Goal: Information Seeking & Learning: Learn about a topic

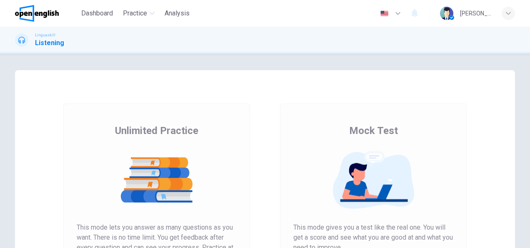
scroll to position [155, 0]
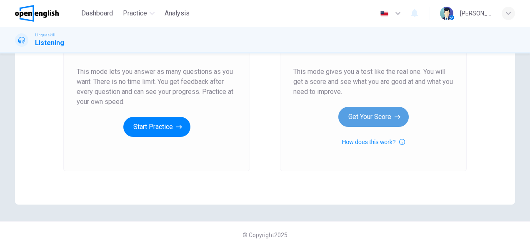
click at [380, 117] on button "Get Your Score" at bounding box center [373, 117] width 70 height 20
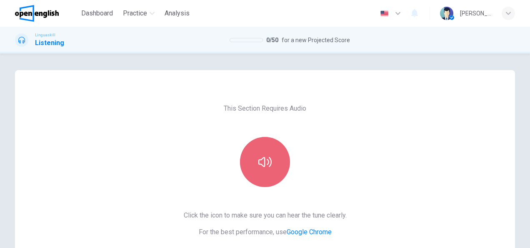
click at [283, 161] on button "button" at bounding box center [265, 162] width 50 height 50
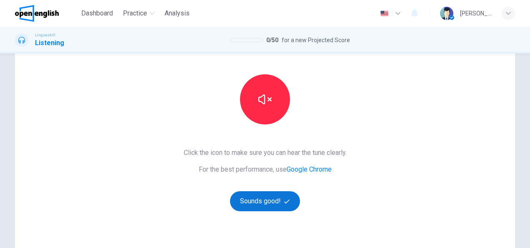
click at [254, 201] on button "Sounds good!" at bounding box center [265, 201] width 70 height 20
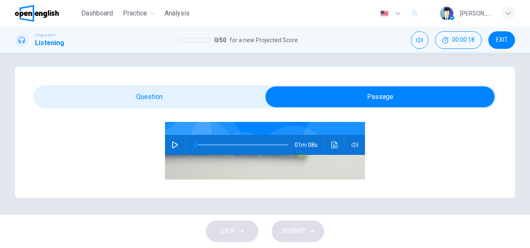
scroll to position [83, 0]
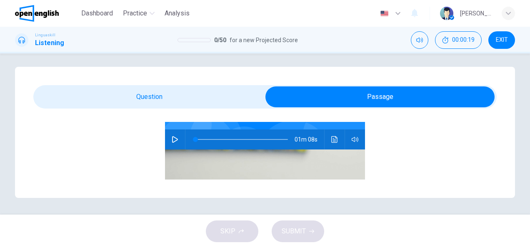
click at [169, 143] on button "button" at bounding box center [174, 139] width 13 height 20
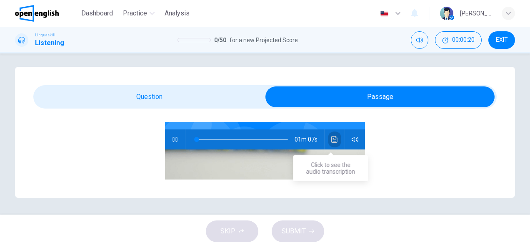
click at [334, 140] on button "Click to see the audio transcription" at bounding box center [334, 139] width 13 height 20
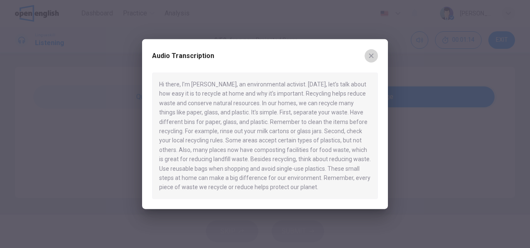
click at [372, 49] on button "button" at bounding box center [371, 55] width 13 height 13
type input "**"
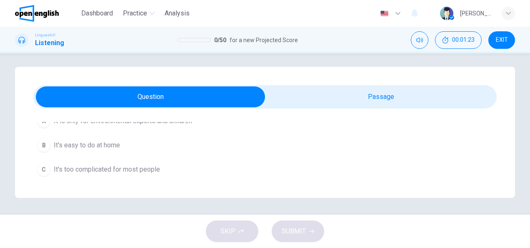
scroll to position [115, 0]
click at [44, 142] on div "B" at bounding box center [43, 144] width 13 height 13
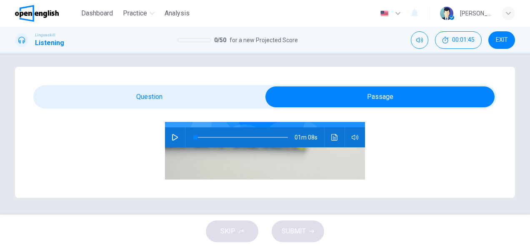
scroll to position [86, 0]
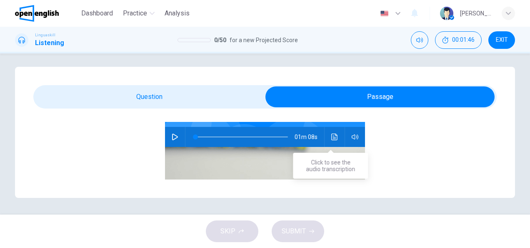
click at [331, 138] on icon "Click to see the audio transcription" at bounding box center [334, 136] width 7 height 7
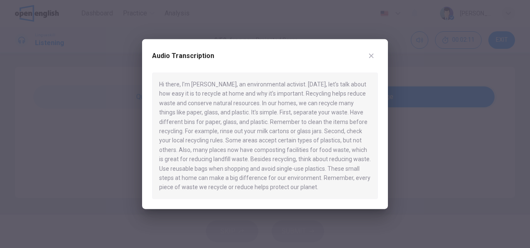
click at [372, 60] on button "button" at bounding box center [371, 55] width 13 height 13
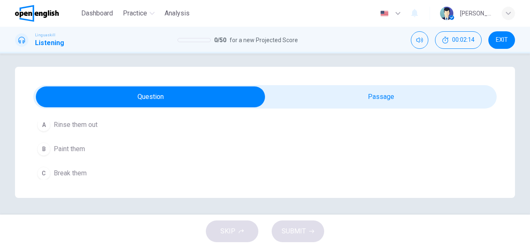
scroll to position [208, 0]
click at [45, 133] on div "A" at bounding box center [43, 135] width 13 height 13
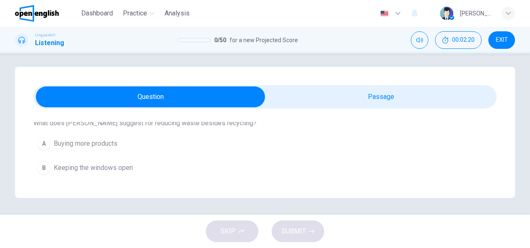
scroll to position [323, 0]
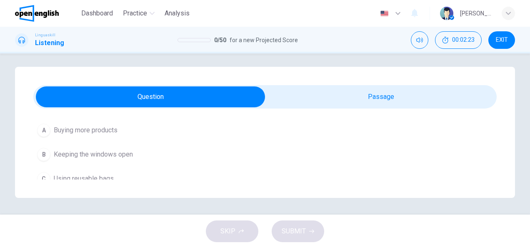
click at [42, 176] on div "C" at bounding box center [43, 178] width 13 height 13
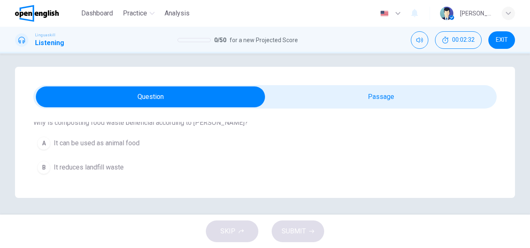
scroll to position [417, 0]
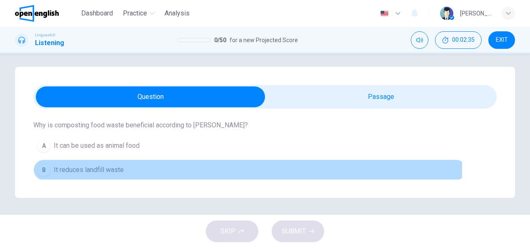
click at [43, 165] on div "B" at bounding box center [43, 169] width 13 height 13
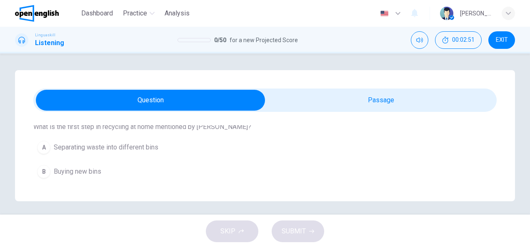
scroll to position [517, 0]
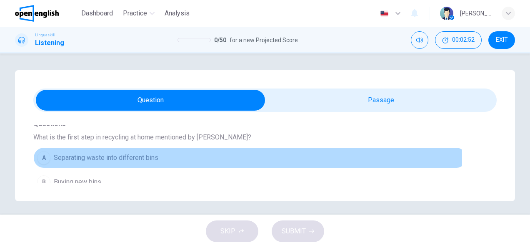
click at [39, 156] on div "A" at bounding box center [43, 157] width 13 height 13
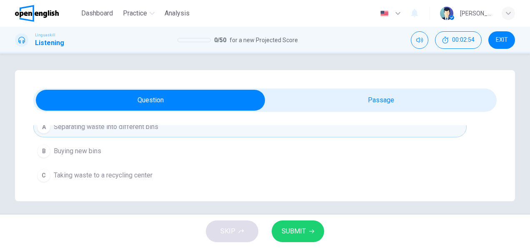
scroll to position [549, 0]
click at [309, 229] on icon "button" at bounding box center [311, 230] width 5 height 5
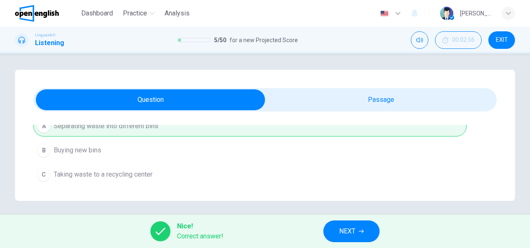
scroll to position [0, 0]
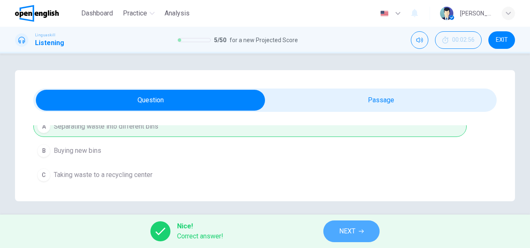
click at [366, 229] on button "NEXT" at bounding box center [351, 231] width 56 height 22
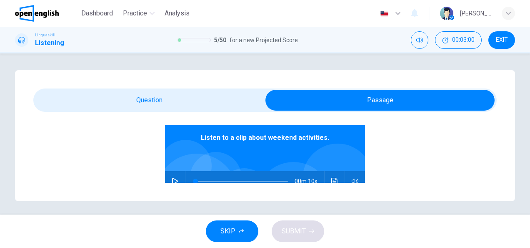
scroll to position [52, 0]
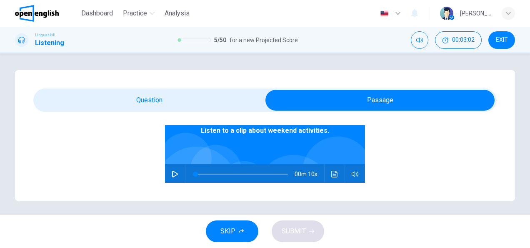
click at [172, 173] on icon "button" at bounding box center [175, 173] width 7 height 7
click at [331, 176] on icon "Click to see the audio transcription" at bounding box center [334, 173] width 6 height 7
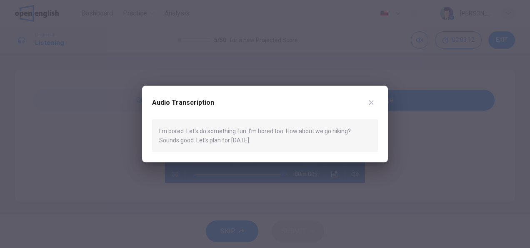
click at [374, 103] on icon "button" at bounding box center [371, 102] width 7 height 7
type input "*"
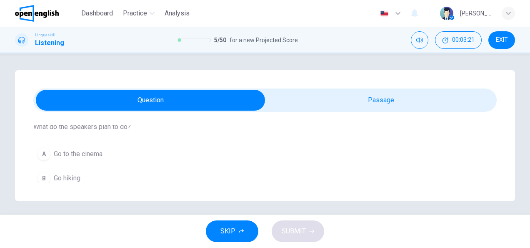
scroll to position [94, 0]
click at [42, 175] on div "B" at bounding box center [43, 174] width 13 height 13
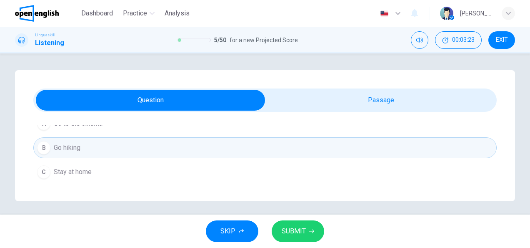
scroll to position [122, 0]
click at [299, 239] on button "SUBMIT" at bounding box center [298, 231] width 53 height 22
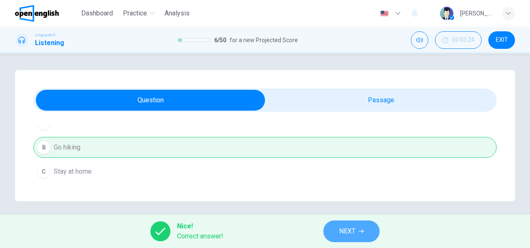
click at [348, 224] on button "NEXT" at bounding box center [351, 231] width 56 height 22
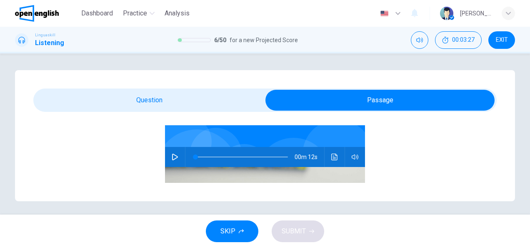
scroll to position [73, 0]
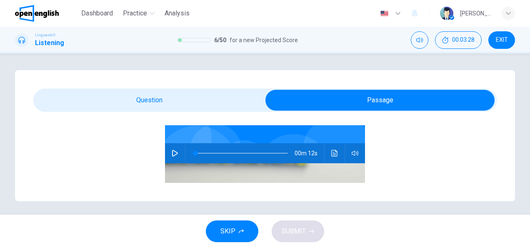
click at [331, 154] on icon "Click to see the audio transcription" at bounding box center [334, 153] width 7 height 7
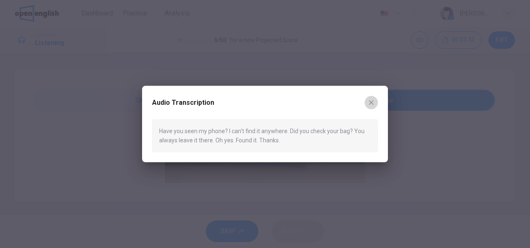
click at [373, 103] on icon "button" at bounding box center [371, 102] width 7 height 7
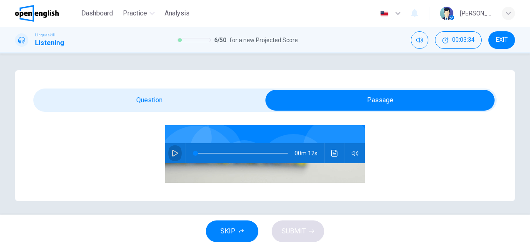
click at [172, 151] on icon "button" at bounding box center [175, 153] width 6 height 7
type input "*"
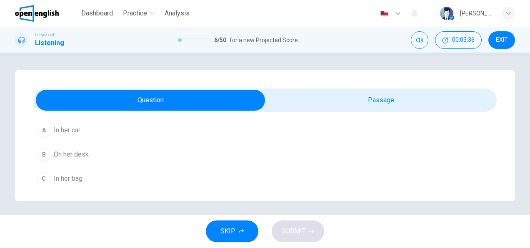
scroll to position [122, 0]
click at [41, 168] on div "C" at bounding box center [43, 171] width 13 height 13
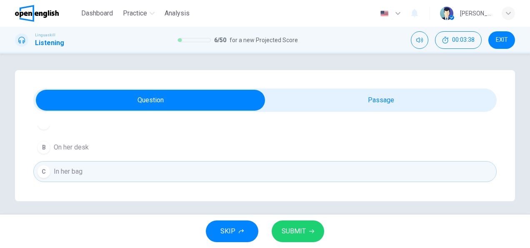
scroll to position [3, 0]
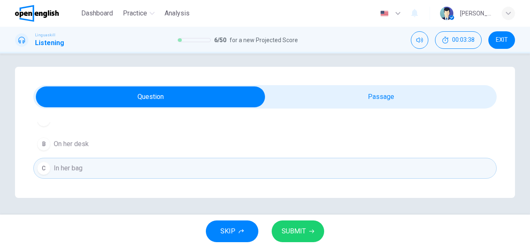
click at [310, 231] on icon "button" at bounding box center [311, 231] width 5 height 4
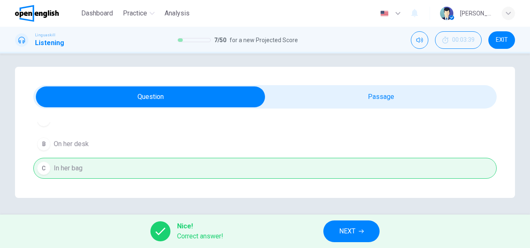
click at [348, 231] on span "NEXT" at bounding box center [347, 231] width 16 height 12
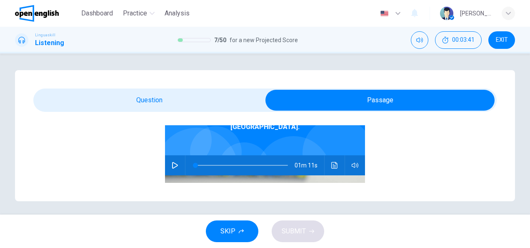
scroll to position [73, 0]
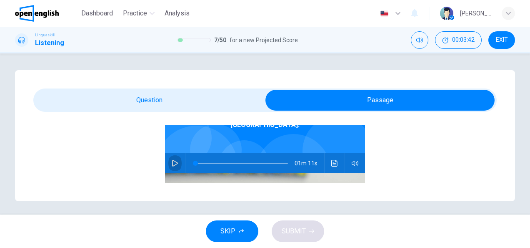
click at [168, 153] on button "button" at bounding box center [174, 163] width 13 height 20
click at [333, 160] on icon "Click to see the audio transcription" at bounding box center [334, 163] width 7 height 7
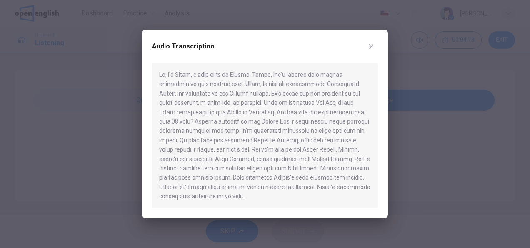
click at [371, 48] on icon "button" at bounding box center [371, 46] width 7 height 7
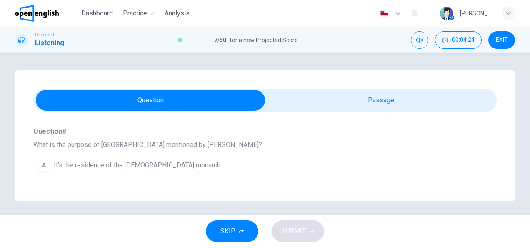
click at [76, 162] on span "It’s the residence of the [DEMOGRAPHIC_DATA] monarch" at bounding box center [137, 165] width 167 height 10
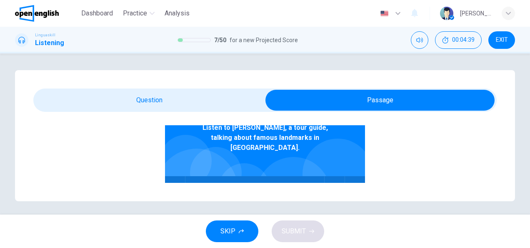
scroll to position [54, 0]
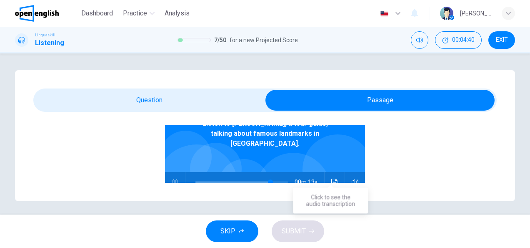
click at [328, 172] on button "Click to see the audio transcription" at bounding box center [334, 182] width 13 height 20
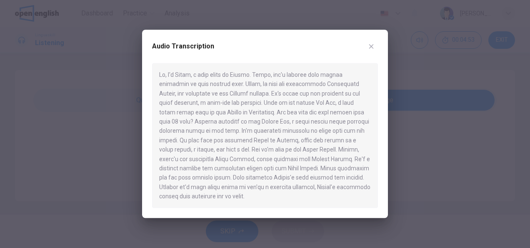
click at [369, 48] on icon "button" at bounding box center [371, 46] width 7 height 7
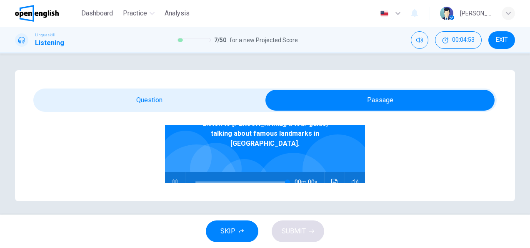
type input "*"
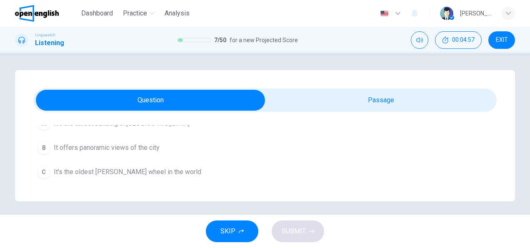
scroll to position [229, 0]
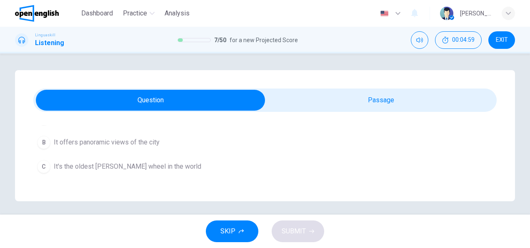
click at [139, 166] on span "It's the oldest [PERSON_NAME] wheel in the world" at bounding box center [128, 166] width 148 height 10
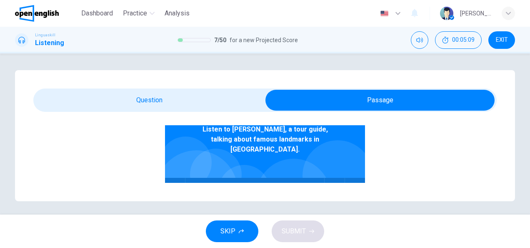
scroll to position [55, 0]
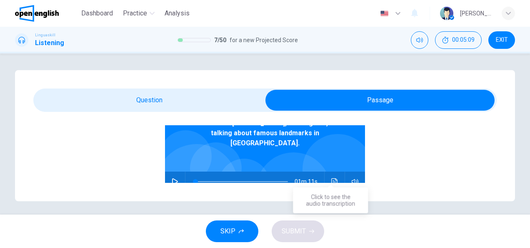
click at [331, 178] on icon "Click to see the audio transcription" at bounding box center [334, 181] width 7 height 7
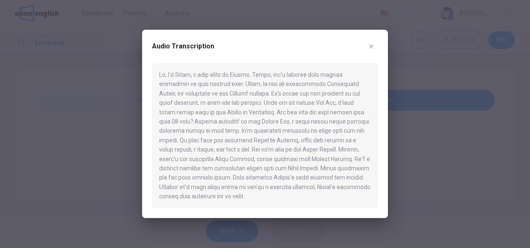
click at [374, 50] on button "button" at bounding box center [371, 46] width 13 height 13
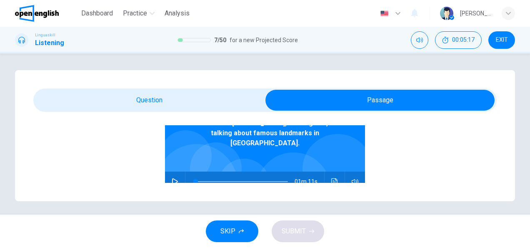
click at [164, 111] on span at bounding box center [265, 99] width 464 height 23
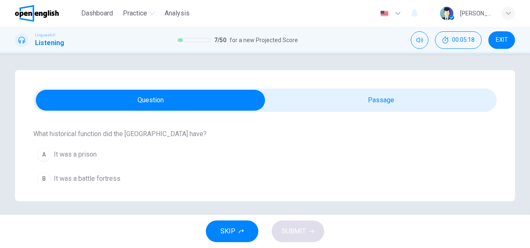
scroll to position [313, 0]
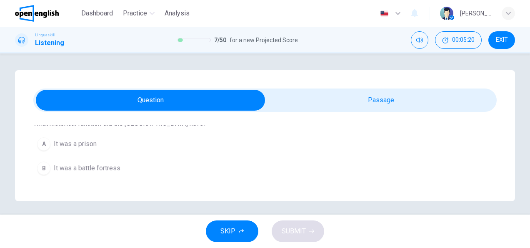
click at [57, 143] on span "It was a prison" at bounding box center [75, 144] width 43 height 10
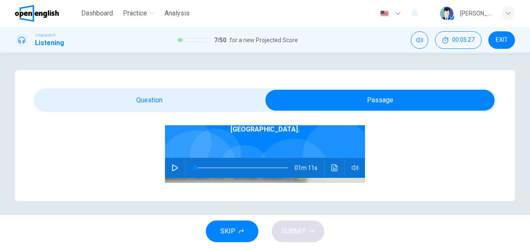
scroll to position [75, 0]
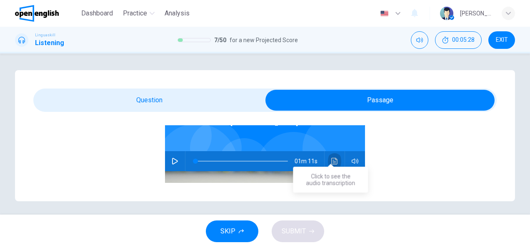
click at [331, 158] on icon "Click to see the audio transcription" at bounding box center [334, 161] width 6 height 7
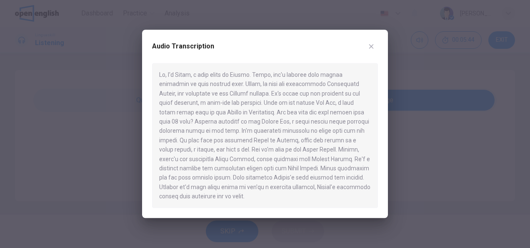
click at [368, 45] on icon "button" at bounding box center [371, 46] width 7 height 7
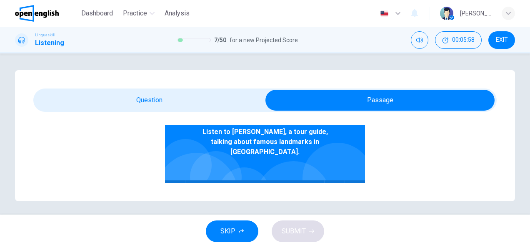
scroll to position [65, 0]
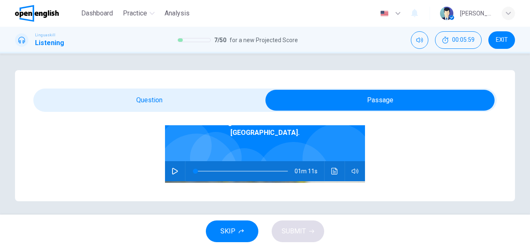
click at [331, 168] on icon "Click to see the audio transcription" at bounding box center [334, 171] width 7 height 7
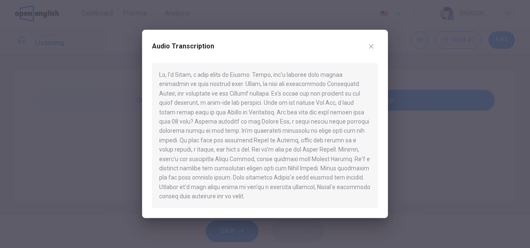
click at [367, 44] on button "button" at bounding box center [371, 46] width 13 height 13
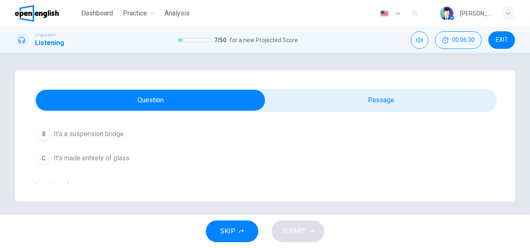
scroll to position [448, 0]
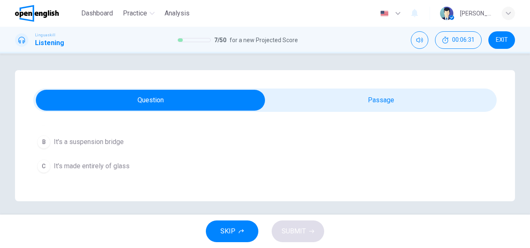
click at [57, 138] on span "It's a suspension bridge" at bounding box center [89, 142] width 70 height 10
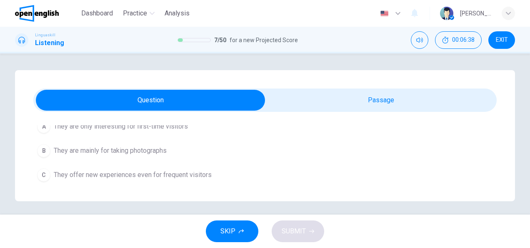
click at [155, 173] on span "They offer new experiences even for frequent visitors" at bounding box center [133, 175] width 158 height 10
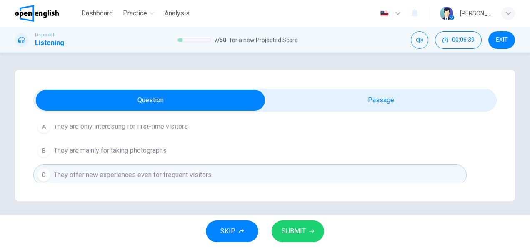
scroll to position [3, 0]
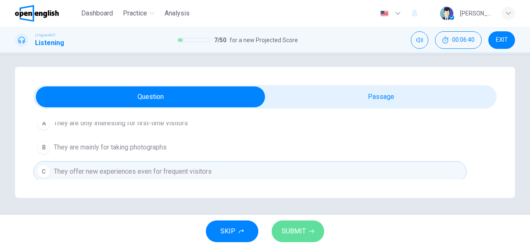
click at [311, 232] on icon "button" at bounding box center [311, 230] width 5 height 5
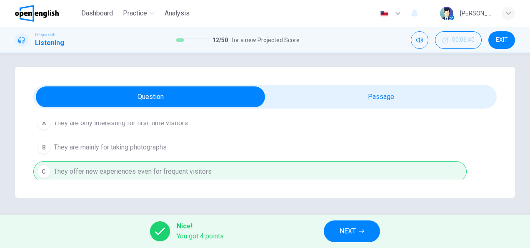
click at [347, 232] on span "NEXT" at bounding box center [348, 231] width 16 height 12
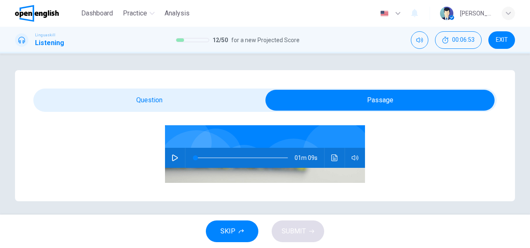
scroll to position [73, 0]
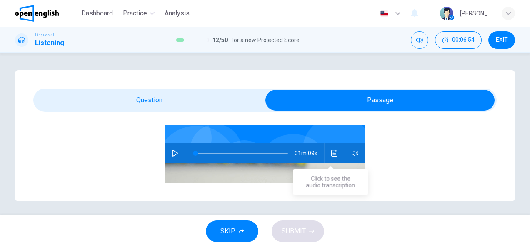
click at [331, 152] on icon "Click to see the audio transcription" at bounding box center [334, 153] width 7 height 7
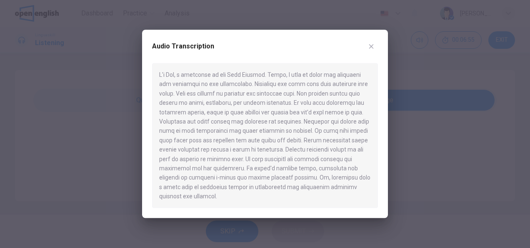
click at [369, 50] on icon "button" at bounding box center [371, 46] width 7 height 7
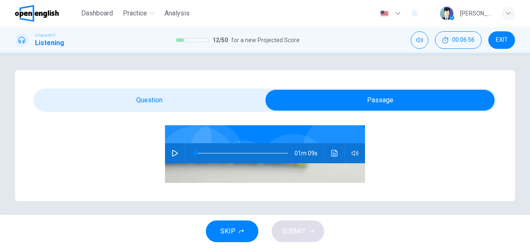
click at [172, 153] on icon "button" at bounding box center [175, 153] width 6 height 7
click at [335, 154] on button "Click to see the audio transcription" at bounding box center [334, 153] width 13 height 20
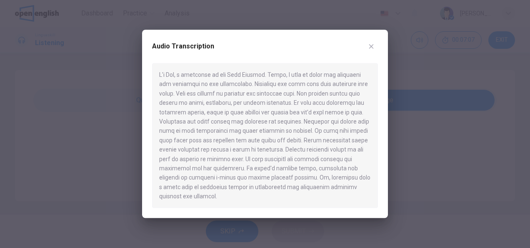
click at [369, 50] on icon "button" at bounding box center [371, 46] width 7 height 7
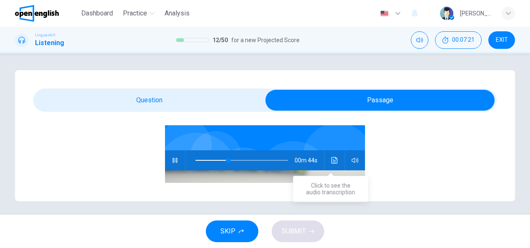
scroll to position [65, 0]
click at [331, 159] on icon "Click to see the audio transcription" at bounding box center [334, 161] width 7 height 7
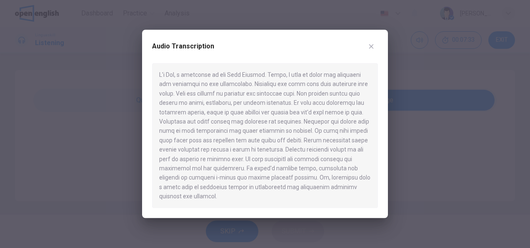
click at [373, 49] on icon "button" at bounding box center [371, 46] width 5 height 5
type input "**"
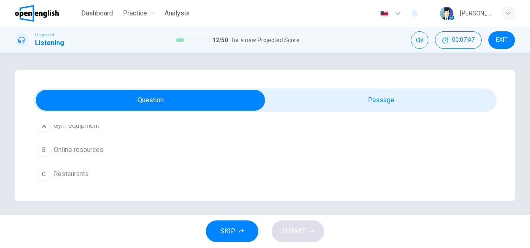
scroll to position [115, 0]
click at [47, 148] on div "B" at bounding box center [43, 147] width 13 height 13
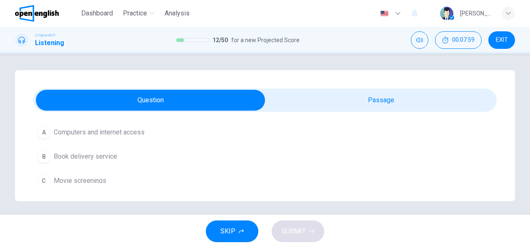
scroll to position [219, 0]
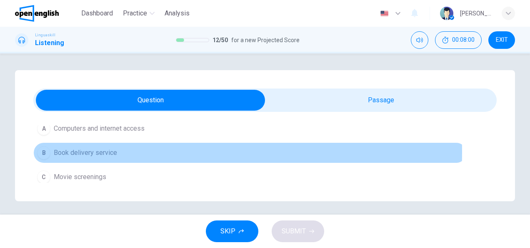
click at [43, 150] on div "B" at bounding box center [43, 152] width 13 height 13
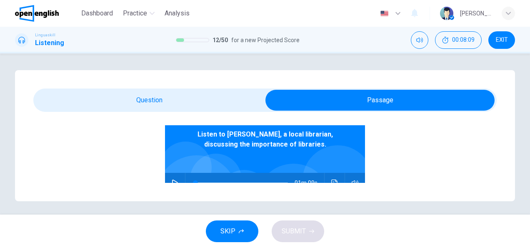
scroll to position [44, 0]
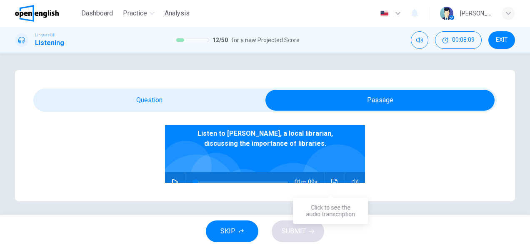
click at [328, 178] on button "Click to see the audio transcription" at bounding box center [334, 182] width 13 height 20
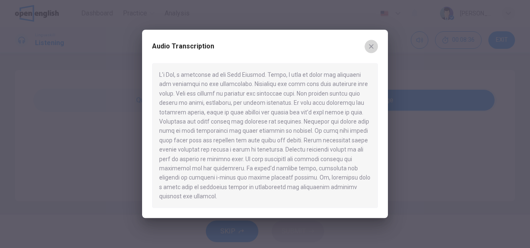
click at [374, 50] on icon "button" at bounding box center [371, 46] width 7 height 7
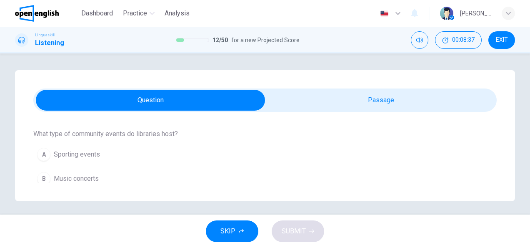
scroll to position [3, 0]
click at [72, 161] on span "Book clubs" at bounding box center [70, 161] width 33 height 10
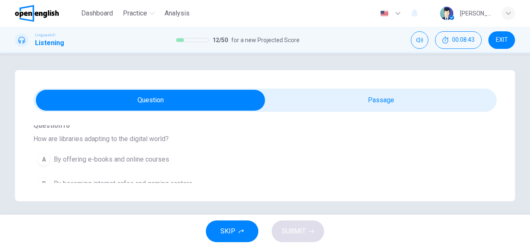
click at [121, 155] on span "By offering e-books and online courses" at bounding box center [111, 159] width 115 height 10
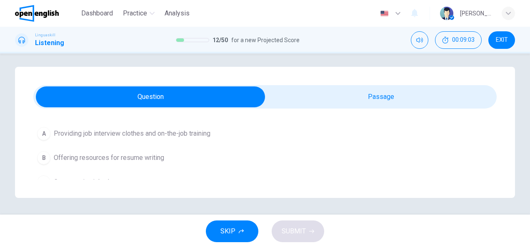
scroll to position [549, 0]
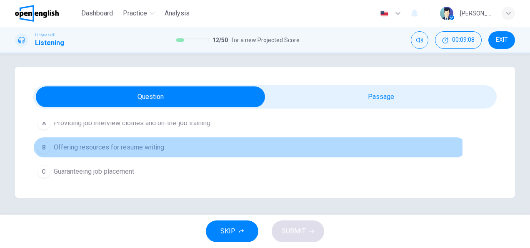
click at [84, 142] on span "Offering resources for resume writing" at bounding box center [109, 147] width 110 height 10
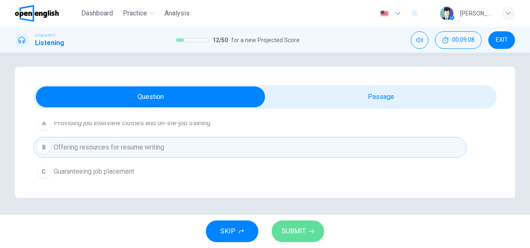
click at [311, 232] on icon "button" at bounding box center [311, 230] width 5 height 5
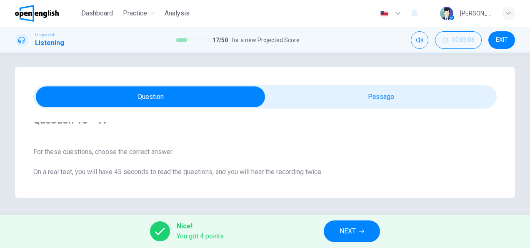
scroll to position [0, 0]
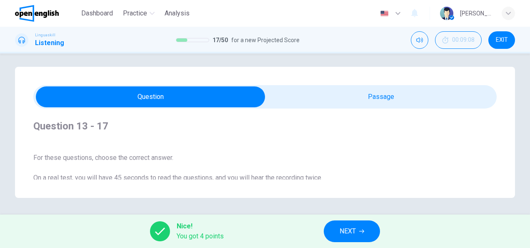
click at [363, 226] on button "NEXT" at bounding box center [352, 231] width 56 height 22
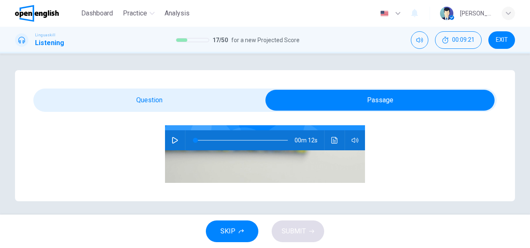
scroll to position [73, 0]
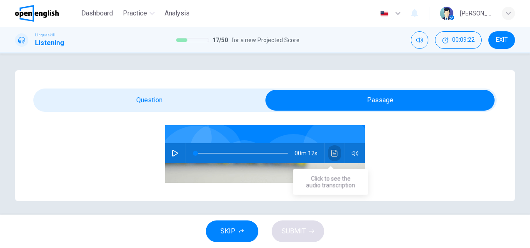
click at [331, 151] on icon "Click to see the audio transcription" at bounding box center [334, 153] width 7 height 7
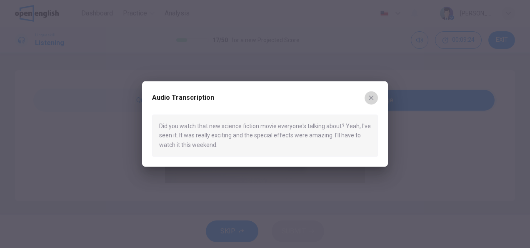
click at [372, 101] on icon "button" at bounding box center [371, 97] width 7 height 7
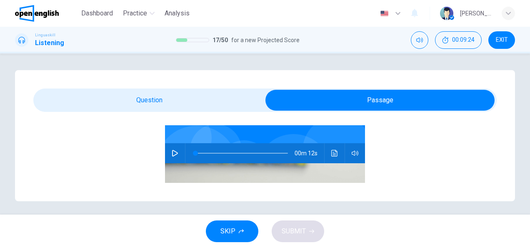
click at [172, 150] on icon "button" at bounding box center [175, 153] width 7 height 7
click at [334, 154] on button "Click to see the audio transcription" at bounding box center [334, 153] width 13 height 20
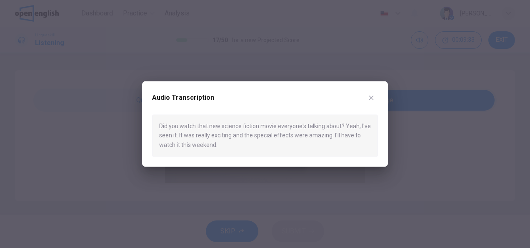
click at [373, 99] on icon "button" at bounding box center [371, 97] width 5 height 5
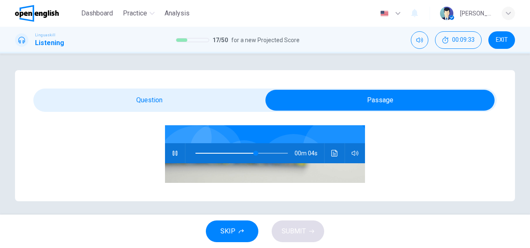
type input "**"
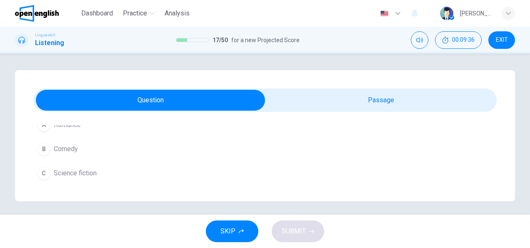
scroll to position [122, 0]
click at [75, 172] on span "Science fiction" at bounding box center [75, 171] width 43 height 10
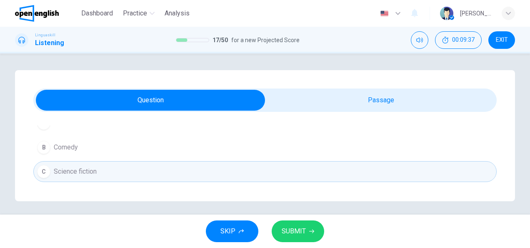
scroll to position [3, 0]
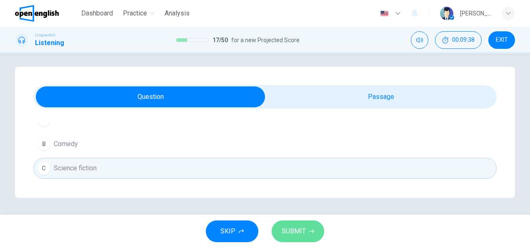
click at [318, 231] on button "SUBMIT" at bounding box center [298, 231] width 53 height 22
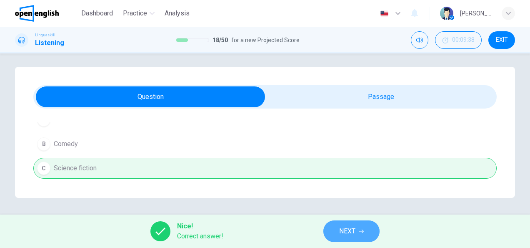
click at [360, 225] on button "NEXT" at bounding box center [351, 231] width 56 height 22
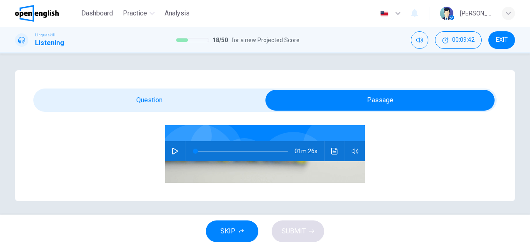
scroll to position [83, 0]
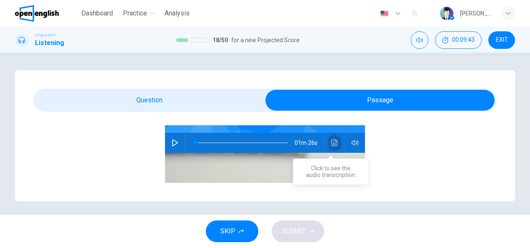
click at [334, 145] on button "Click to see the audio transcription" at bounding box center [334, 143] width 13 height 20
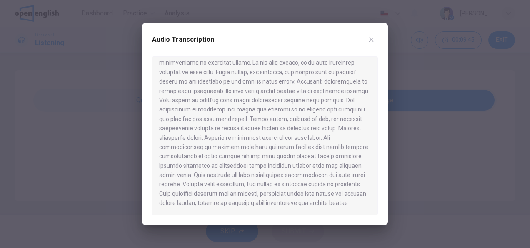
scroll to position [0, 0]
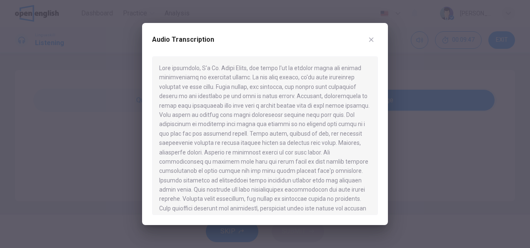
click at [373, 41] on icon "button" at bounding box center [371, 40] width 5 height 5
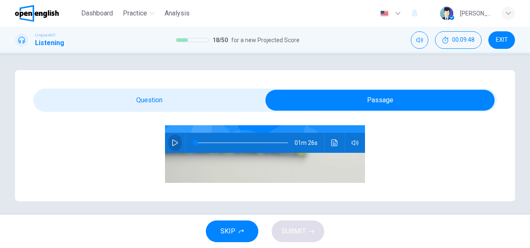
click at [172, 143] on icon "button" at bounding box center [175, 142] width 7 height 7
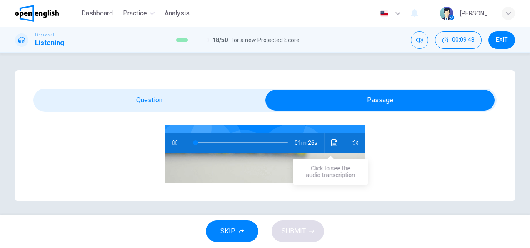
click at [331, 141] on icon "Click to see the audio transcription" at bounding box center [334, 142] width 7 height 7
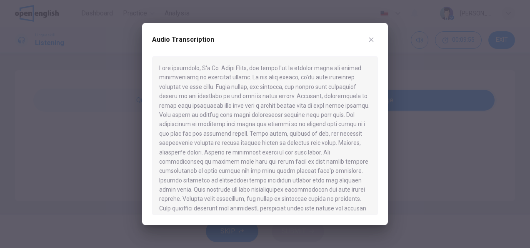
click at [375, 42] on button "button" at bounding box center [371, 39] width 13 height 13
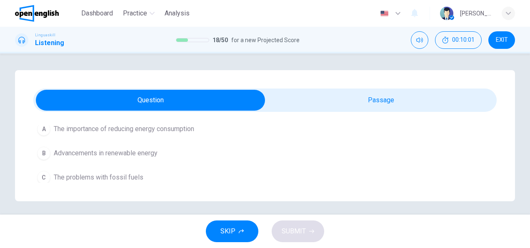
scroll to position [115, 0]
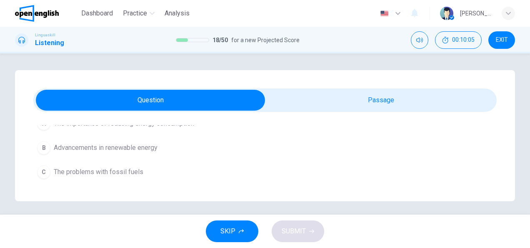
click at [125, 149] on span "Advancements in renewable energy" at bounding box center [106, 148] width 104 height 10
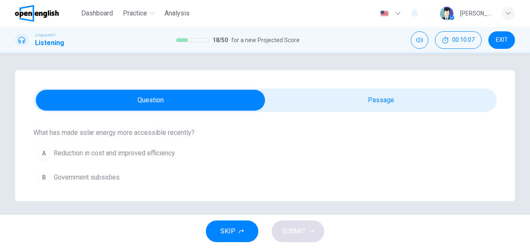
scroll to position [198, 0]
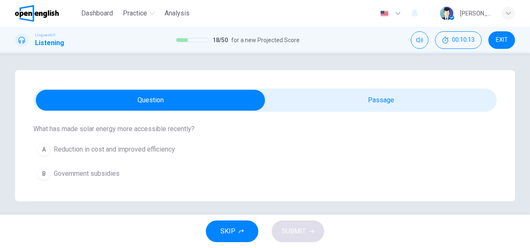
click at [142, 148] on span "Reduction in cost and improved efficiency" at bounding box center [114, 149] width 121 height 10
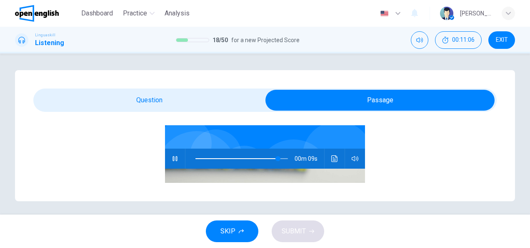
scroll to position [75, 0]
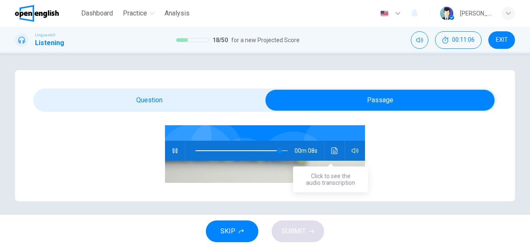
click at [333, 152] on icon "Click to see the audio transcription" at bounding box center [334, 150] width 6 height 7
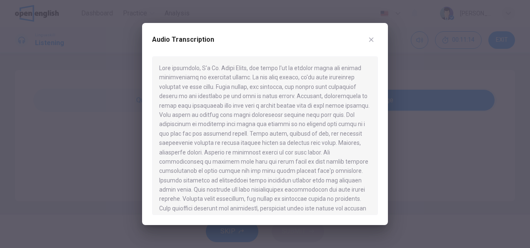
type input "*"
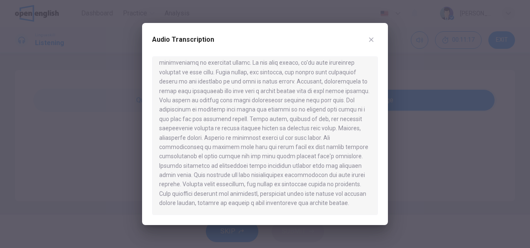
scroll to position [23, 0]
click at [369, 40] on icon "button" at bounding box center [371, 39] width 7 height 7
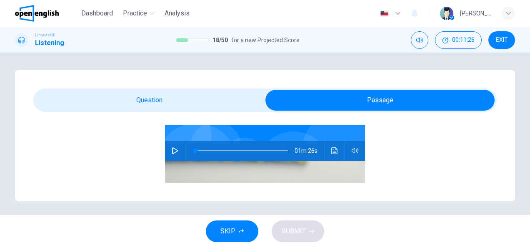
click at [158, 85] on div "Question 19 - 23 For these questions, choose the correct answer. On a real test…" at bounding box center [265, 135] width 500 height 131
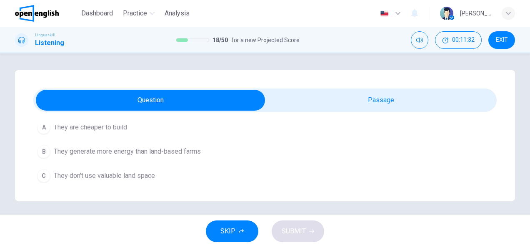
scroll to position [330, 0]
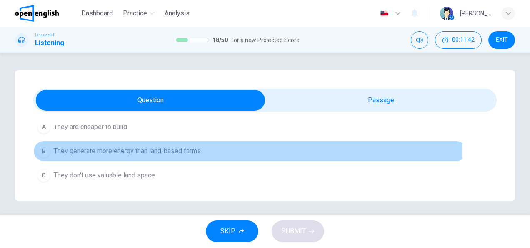
click at [152, 150] on span "They generate more energy than land-based farms" at bounding box center [127, 151] width 147 height 10
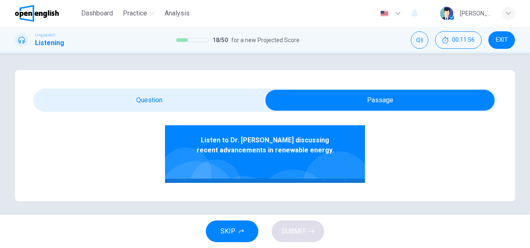
scroll to position [54, 0]
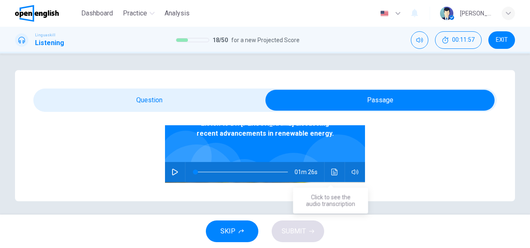
click at [331, 172] on icon "Click to see the audio transcription" at bounding box center [334, 171] width 6 height 7
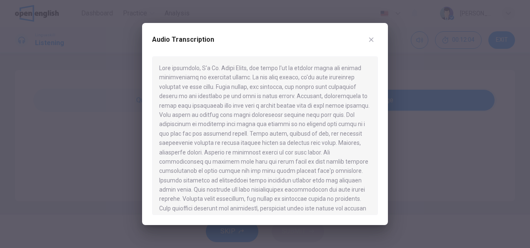
drag, startPoint x: 370, startPoint y: 39, endPoint x: 284, endPoint y: 81, distance: 95.1
click at [370, 39] on icon "button" at bounding box center [371, 39] width 7 height 7
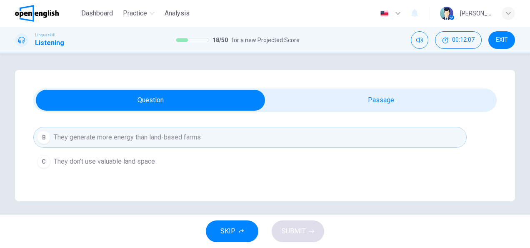
scroll to position [340, 0]
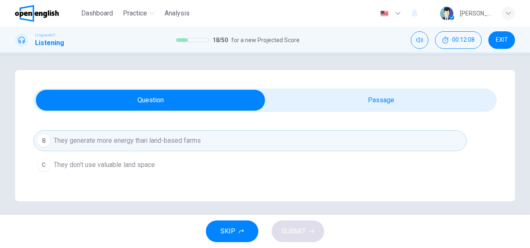
click at [91, 160] on span "They don't use valuable land space" at bounding box center [104, 165] width 101 height 10
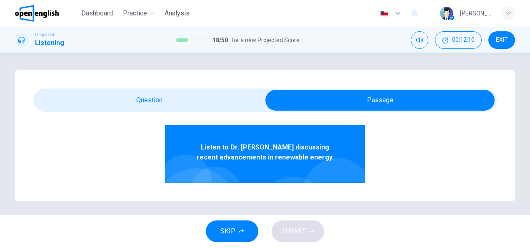
scroll to position [65, 0]
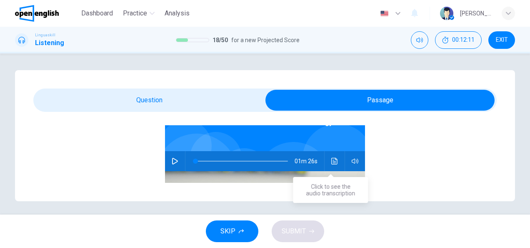
click at [331, 163] on icon "Click to see the audio transcription" at bounding box center [334, 161] width 6 height 7
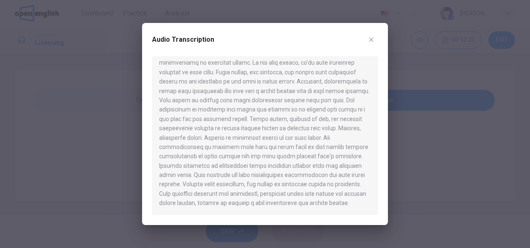
scroll to position [23, 0]
click at [369, 43] on icon "button" at bounding box center [371, 39] width 7 height 7
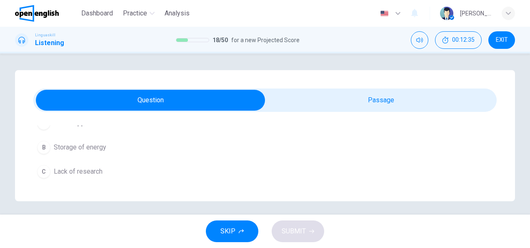
scroll to position [444, 0]
click at [77, 144] on span "Storage of energy" at bounding box center [80, 145] width 53 height 10
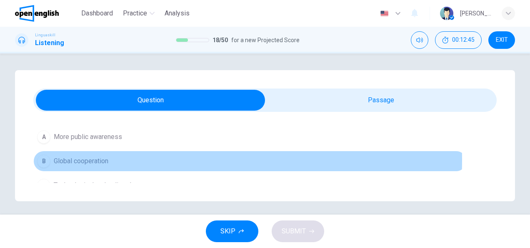
click at [83, 156] on span "Global cooperation" at bounding box center [81, 161] width 55 height 10
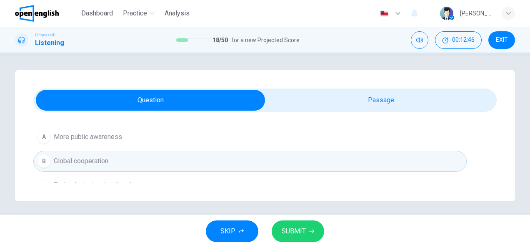
click at [295, 232] on span "SUBMIT" at bounding box center [294, 231] width 24 height 12
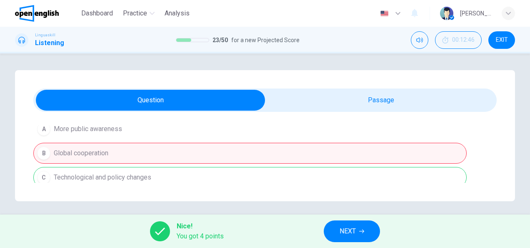
scroll to position [549, 0]
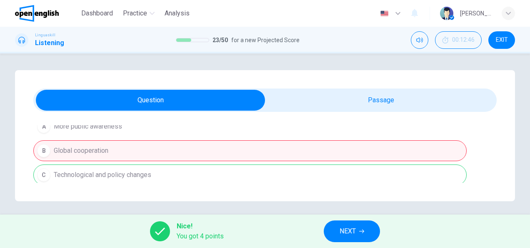
click at [340, 225] on button "NEXT" at bounding box center [352, 231] width 56 height 22
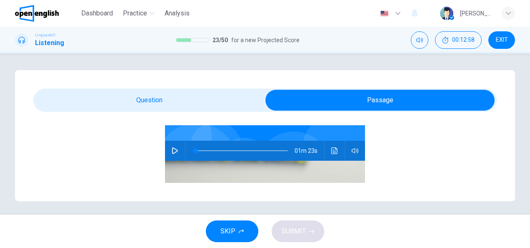
scroll to position [94, 0]
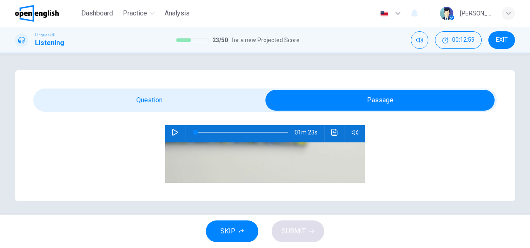
click at [172, 134] on icon "button" at bounding box center [175, 132] width 6 height 7
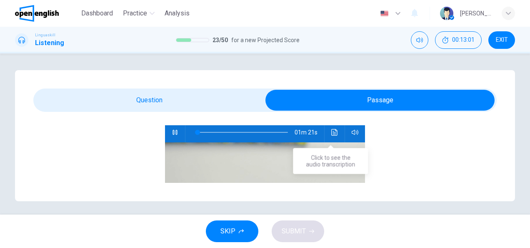
click at [331, 132] on icon "Click to see the audio transcription" at bounding box center [334, 132] width 7 height 7
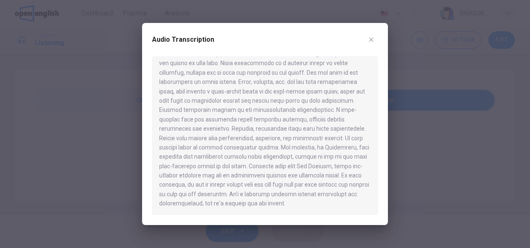
scroll to position [0, 0]
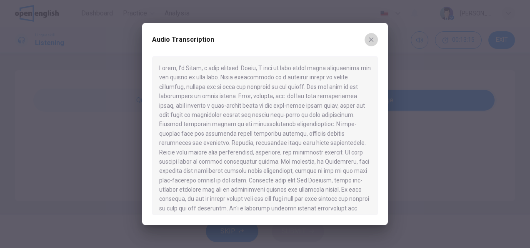
click at [370, 40] on icon "button" at bounding box center [371, 39] width 7 height 7
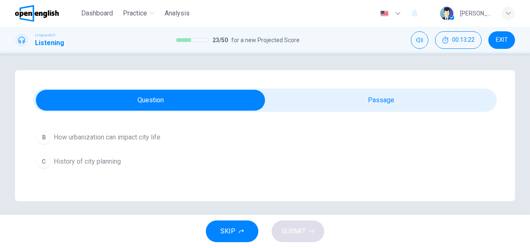
scroll to position [104, 0]
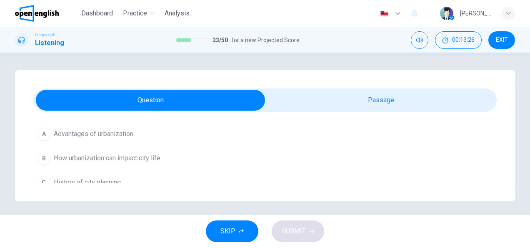
click at [117, 160] on span "How urbanization can impact city life" at bounding box center [107, 158] width 107 height 10
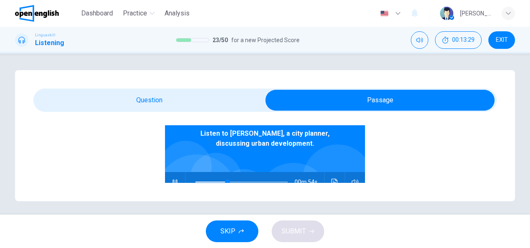
type input "**"
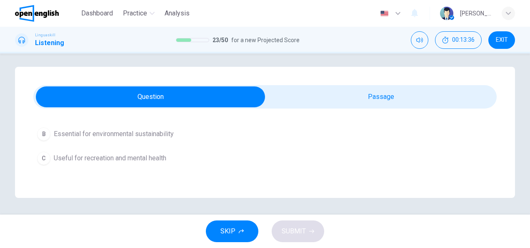
scroll to position [240, 0]
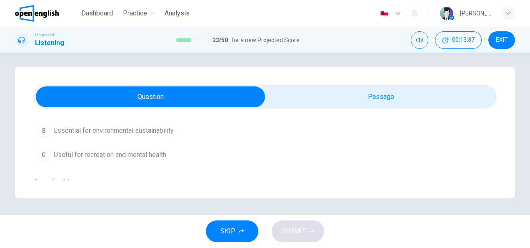
click at [154, 127] on span "Essential for environmental sustainability" at bounding box center [114, 130] width 120 height 10
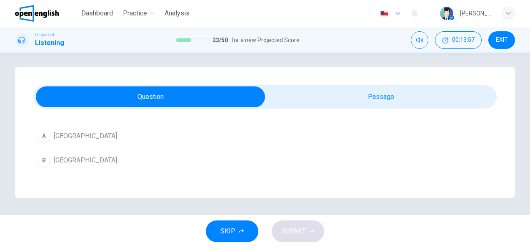
scroll to position [323, 0]
click at [79, 151] on span "[GEOGRAPHIC_DATA]" at bounding box center [85, 156] width 63 height 10
click at [103, 154] on span "Pollution and traffic due to cars" at bounding box center [99, 155] width 90 height 10
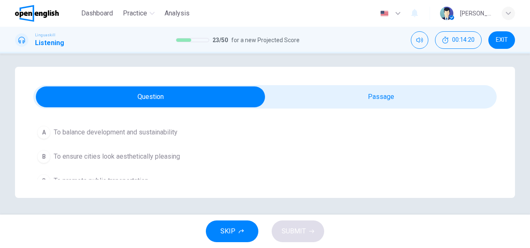
scroll to position [538, 0]
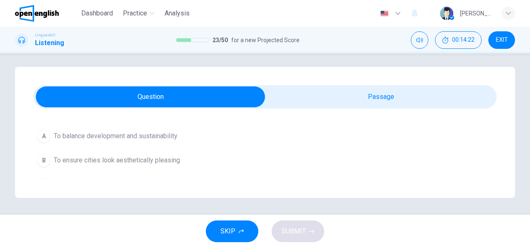
click at [126, 133] on span "To balance development and sustainability" at bounding box center [116, 136] width 124 height 10
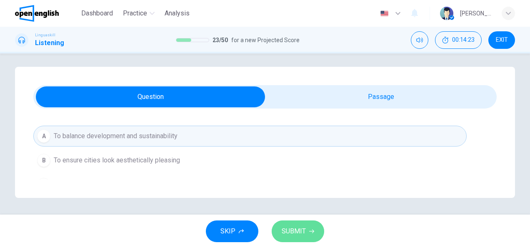
click at [302, 231] on span "SUBMIT" at bounding box center [294, 231] width 24 height 12
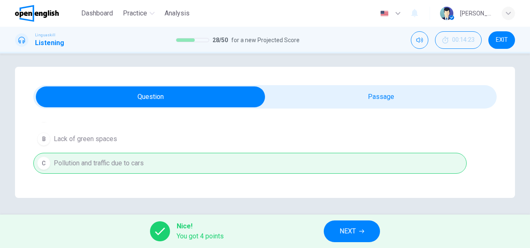
scroll to position [455, 0]
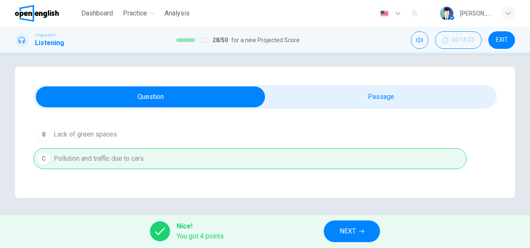
click at [361, 230] on icon "button" at bounding box center [361, 230] width 5 height 5
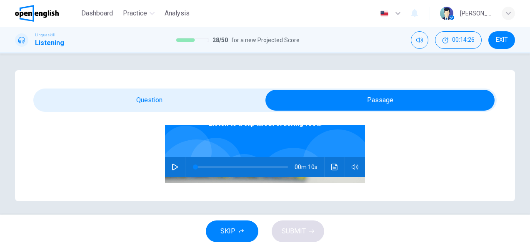
scroll to position [63, 0]
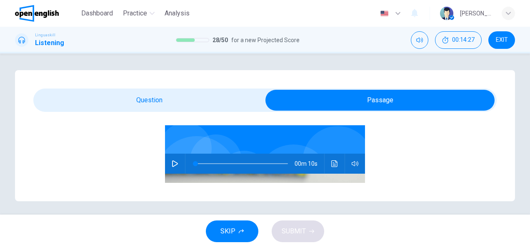
click at [172, 162] on icon "button" at bounding box center [175, 163] width 6 height 7
type input "*"
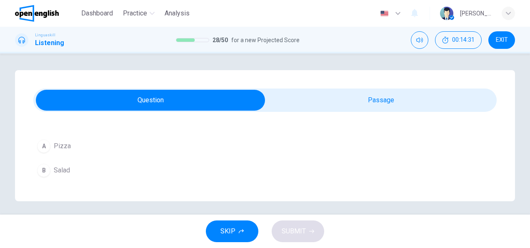
scroll to position [104, 0]
click at [42, 139] on div "A" at bounding box center [43, 140] width 13 height 13
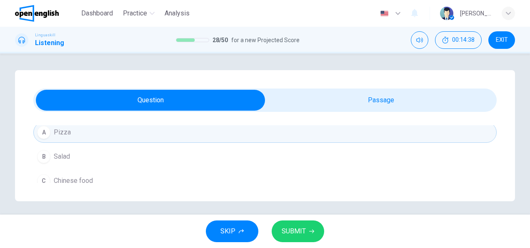
scroll to position [115, 0]
click at [74, 156] on button "B Salad" at bounding box center [265, 154] width 464 height 21
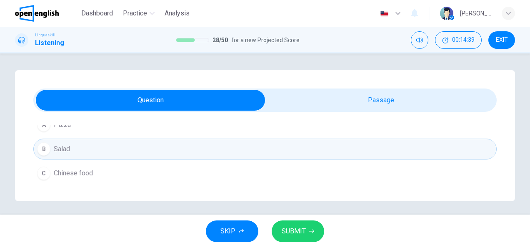
scroll to position [122, 0]
click at [313, 227] on button "SUBMIT" at bounding box center [298, 231] width 53 height 22
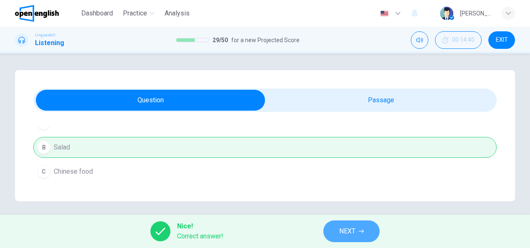
click at [343, 235] on span "NEXT" at bounding box center [347, 231] width 16 height 12
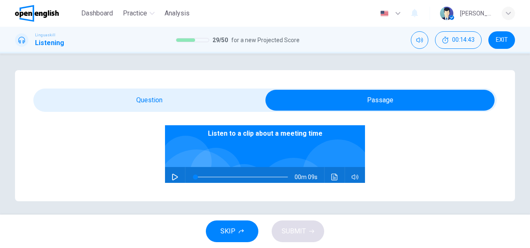
scroll to position [52, 0]
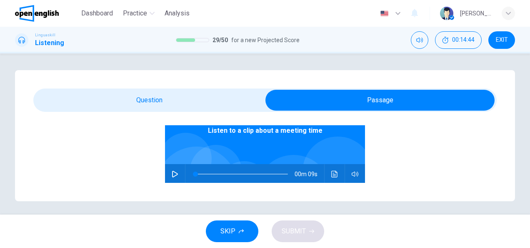
click at [173, 173] on icon "button" at bounding box center [175, 173] width 7 height 7
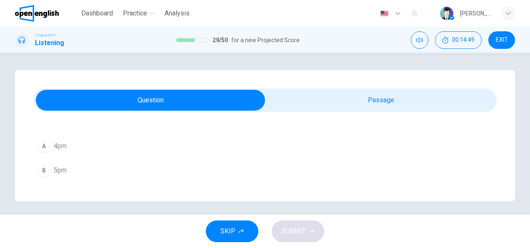
scroll to position [111, 0]
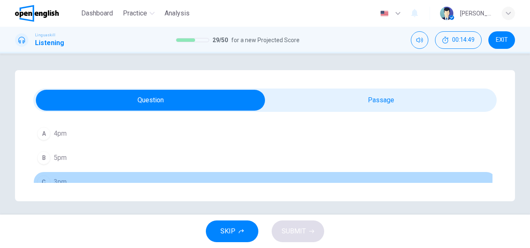
click at [60, 177] on span "3pm" at bounding box center [60, 182] width 13 height 10
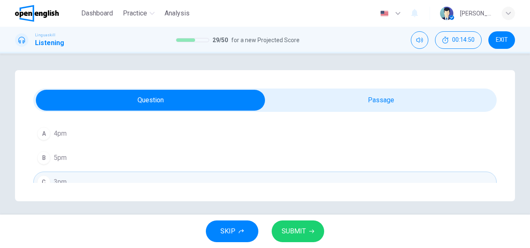
click at [293, 226] on span "SUBMIT" at bounding box center [294, 231] width 24 height 12
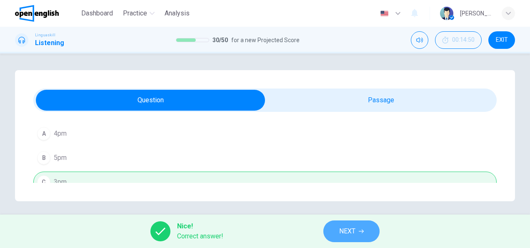
click at [354, 229] on span "NEXT" at bounding box center [347, 231] width 16 height 12
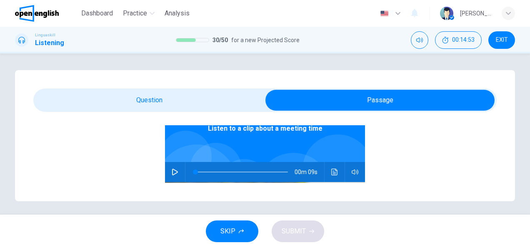
scroll to position [54, 0]
click at [172, 170] on icon "button" at bounding box center [175, 171] width 7 height 7
type input "*"
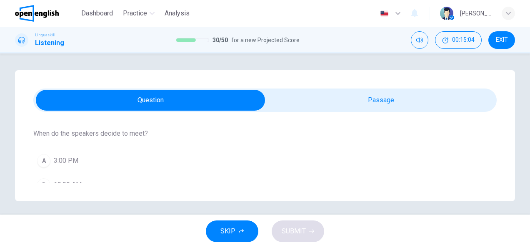
scroll to position [80, 0]
click at [58, 162] on span "3:00 PM" at bounding box center [66, 165] width 25 height 10
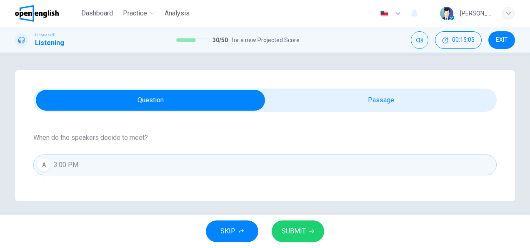
click at [301, 230] on span "SUBMIT" at bounding box center [294, 231] width 24 height 12
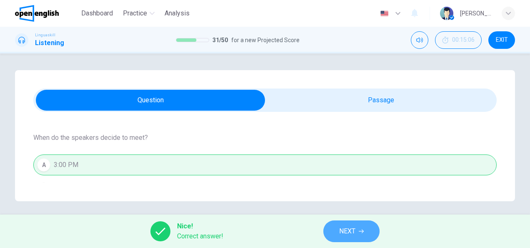
click at [346, 229] on span "NEXT" at bounding box center [347, 231] width 16 height 12
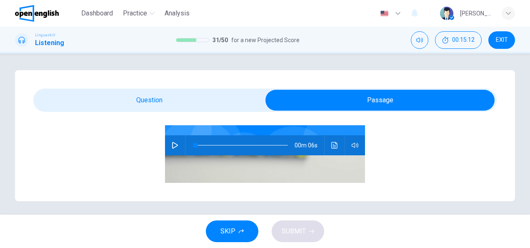
scroll to position [83, 0]
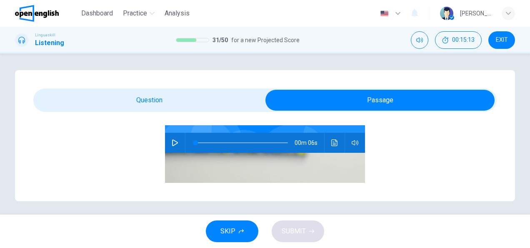
click at [172, 141] on icon "button" at bounding box center [175, 142] width 6 height 7
type input "*"
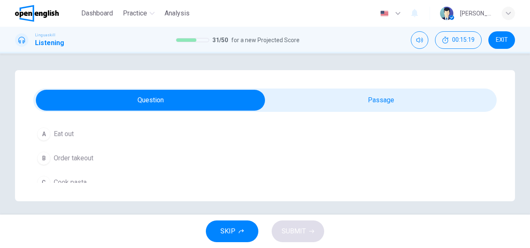
scroll to position [122, 0]
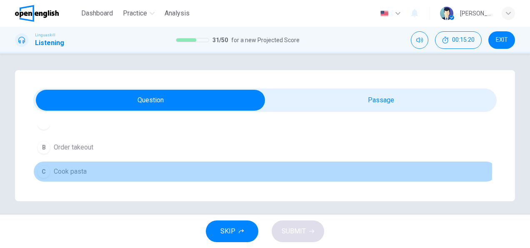
click at [46, 169] on div "C" at bounding box center [43, 171] width 13 height 13
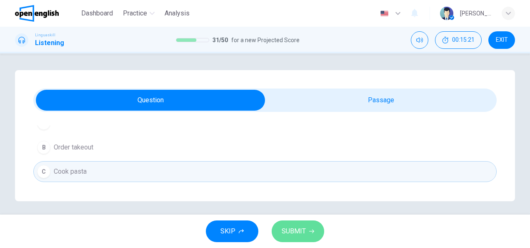
click at [293, 228] on span "SUBMIT" at bounding box center [294, 231] width 24 height 12
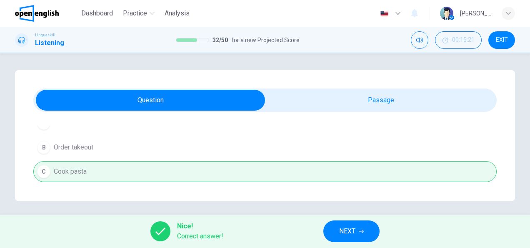
click at [370, 227] on button "NEXT" at bounding box center [351, 231] width 56 height 22
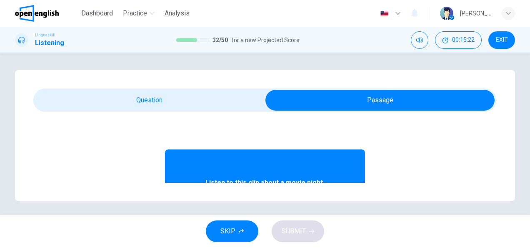
scroll to position [63, 0]
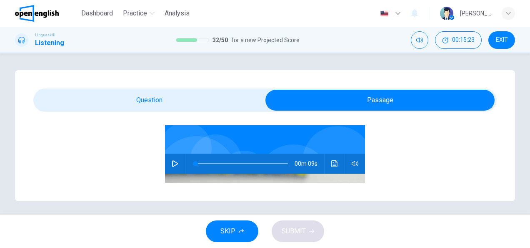
click at [172, 162] on icon "button" at bounding box center [175, 163] width 7 height 7
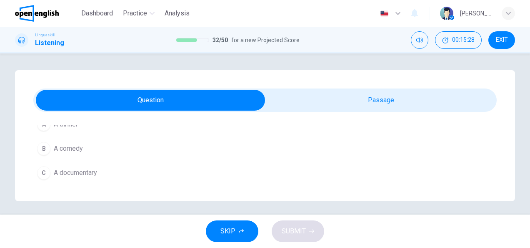
scroll to position [122, 0]
click at [43, 147] on div "B" at bounding box center [43, 146] width 13 height 13
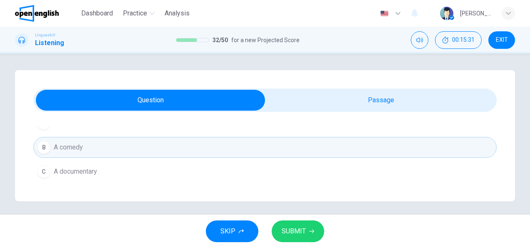
click at [302, 238] on button "SUBMIT" at bounding box center [298, 231] width 53 height 22
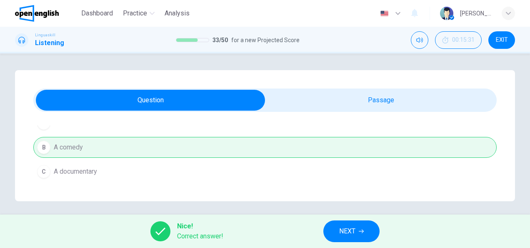
click at [350, 226] on span "NEXT" at bounding box center [347, 231] width 16 height 12
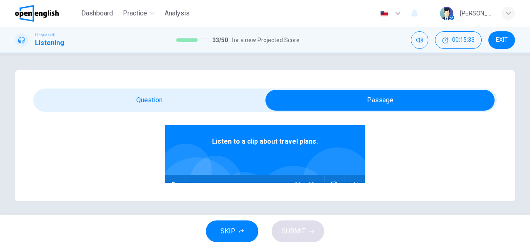
scroll to position [94, 0]
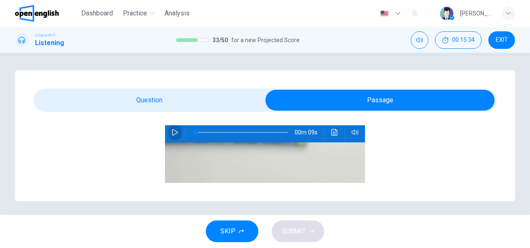
click at [172, 131] on icon "button" at bounding box center [175, 132] width 7 height 7
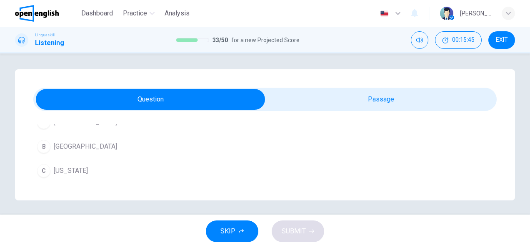
scroll to position [0, 0]
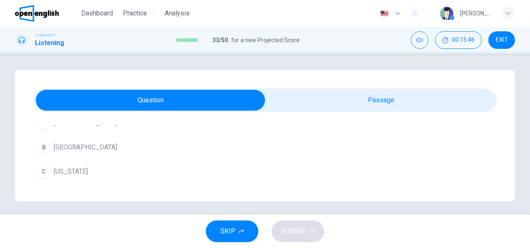
click at [43, 155] on button "B [GEOGRAPHIC_DATA]" at bounding box center [265, 147] width 464 height 21
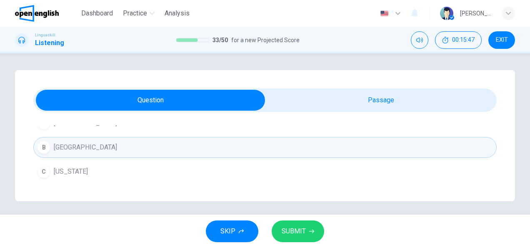
click at [316, 226] on button "SUBMIT" at bounding box center [298, 231] width 53 height 22
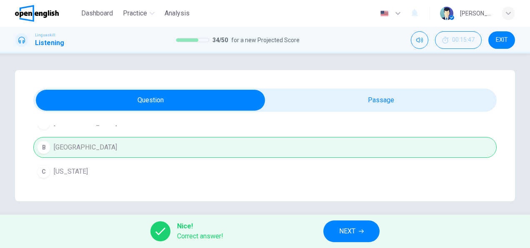
click at [354, 239] on button "NEXT" at bounding box center [351, 231] width 56 height 22
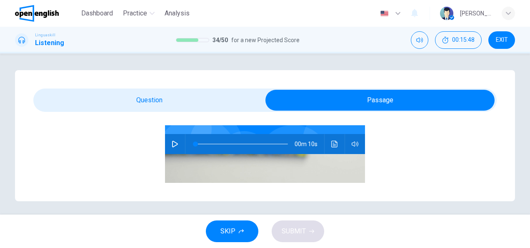
scroll to position [83, 0]
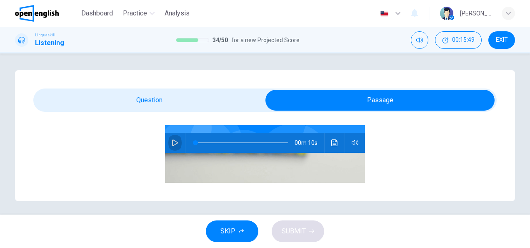
click at [172, 144] on icon "button" at bounding box center [175, 142] width 6 height 7
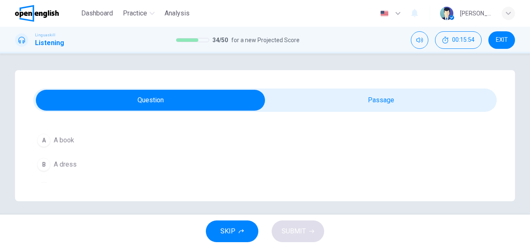
scroll to position [115, 0]
click at [42, 133] on div "A" at bounding box center [43, 129] width 13 height 13
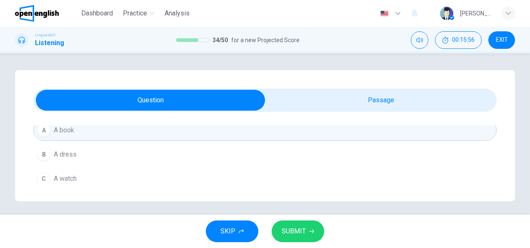
click at [283, 230] on span "SUBMIT" at bounding box center [294, 231] width 24 height 12
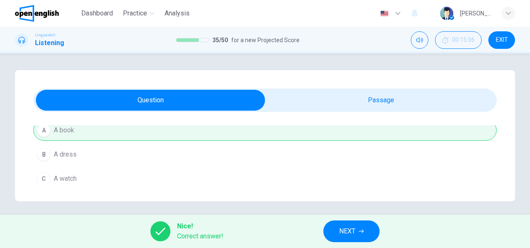
click at [351, 230] on span "NEXT" at bounding box center [347, 231] width 16 height 12
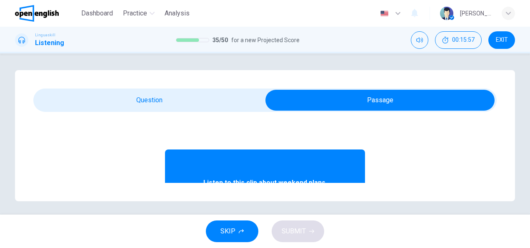
scroll to position [63, 0]
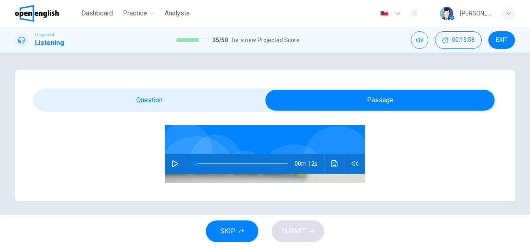
click at [172, 165] on icon "button" at bounding box center [175, 163] width 7 height 7
type input "*"
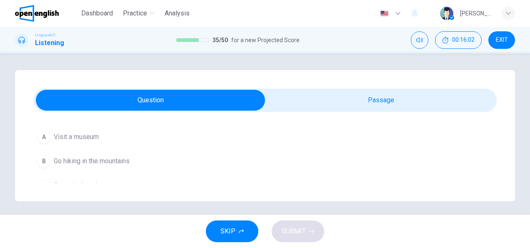
scroll to position [101, 0]
click at [46, 164] on div "B" at bounding box center [43, 167] width 13 height 13
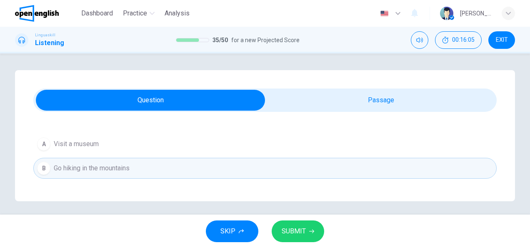
click at [303, 234] on span "SUBMIT" at bounding box center [294, 231] width 24 height 12
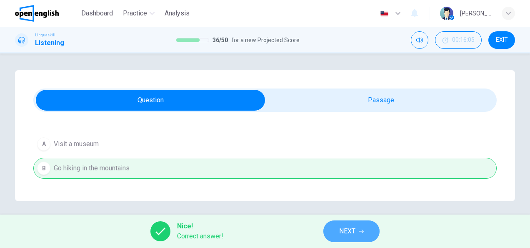
click at [339, 223] on button "NEXT" at bounding box center [351, 231] width 56 height 22
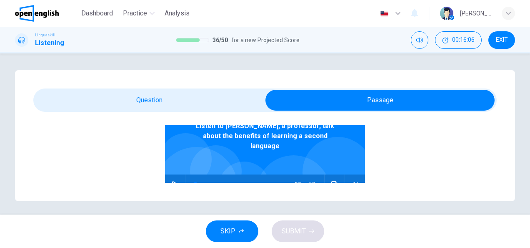
scroll to position [52, 0]
drag, startPoint x: 167, startPoint y: 174, endPoint x: 167, endPoint y: 156, distance: 18.3
click at [168, 174] on button "button" at bounding box center [174, 184] width 13 height 20
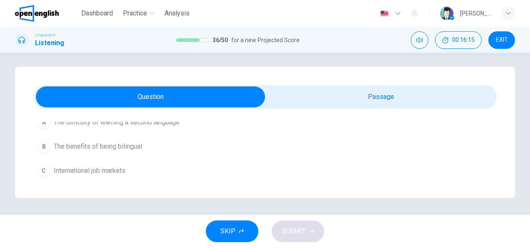
scroll to position [115, 0]
click at [133, 145] on span "The benefits of being bilingual" at bounding box center [98, 144] width 88 height 10
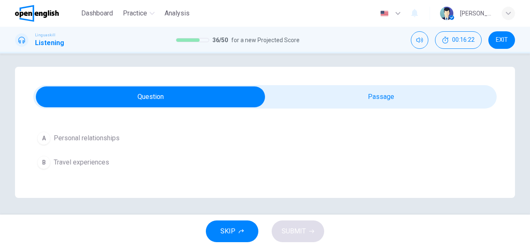
scroll to position [198, 0]
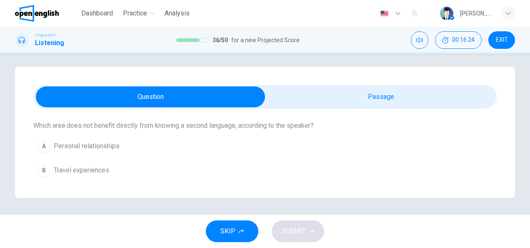
click at [82, 146] on span "Personal relationships" at bounding box center [87, 146] width 66 height 10
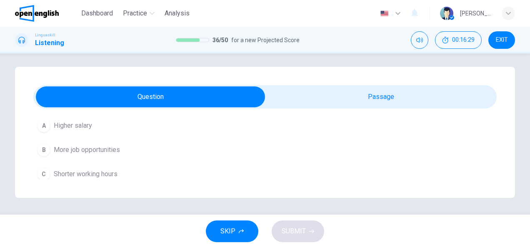
scroll to position [323, 0]
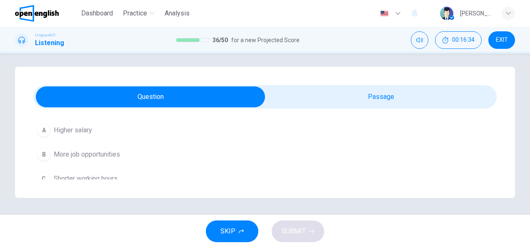
click at [97, 151] on span "More job opportunities" at bounding box center [87, 154] width 66 height 10
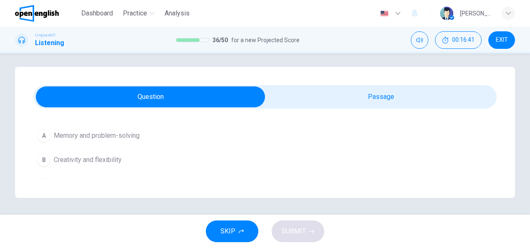
scroll to position [427, 0]
click at [111, 132] on span "Memory and problem-solving" at bounding box center [97, 135] width 86 height 10
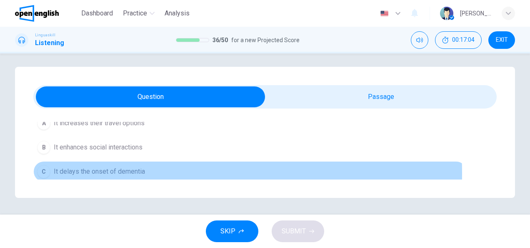
click at [97, 169] on span "It delays the onset of dementia" at bounding box center [99, 171] width 91 height 10
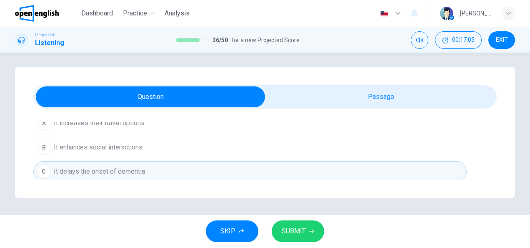
click at [296, 230] on span "SUBMIT" at bounding box center [294, 231] width 24 height 12
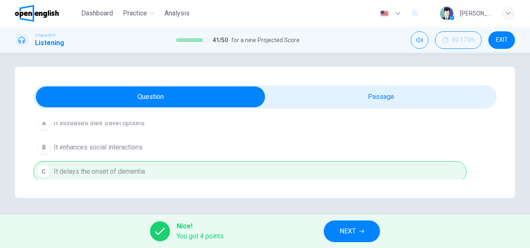
click at [353, 232] on span "NEXT" at bounding box center [348, 231] width 16 height 12
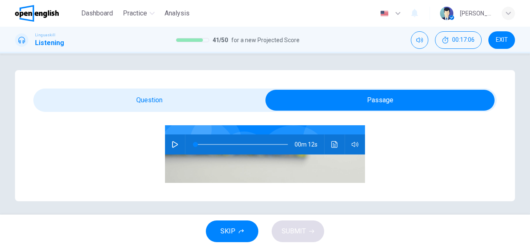
scroll to position [83, 0]
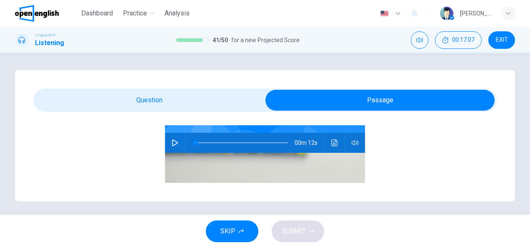
click at [168, 143] on button "button" at bounding box center [174, 143] width 13 height 20
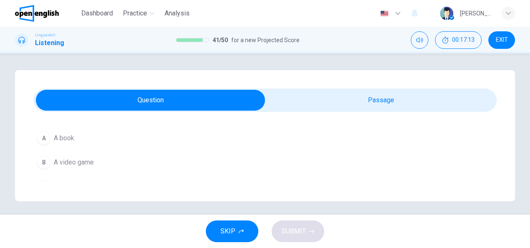
scroll to position [115, 0]
click at [43, 175] on div "C" at bounding box center [43, 178] width 13 height 13
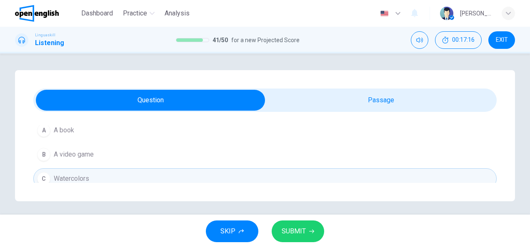
click at [303, 228] on span "SUBMIT" at bounding box center [294, 231] width 24 height 12
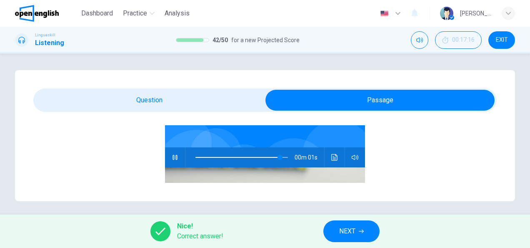
scroll to position [75, 0]
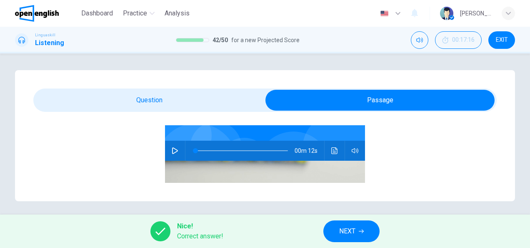
click at [170, 146] on button "button" at bounding box center [174, 150] width 13 height 20
type input "*"
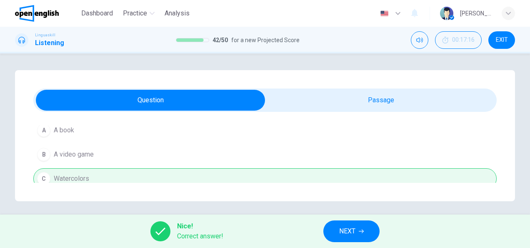
scroll to position [122, 0]
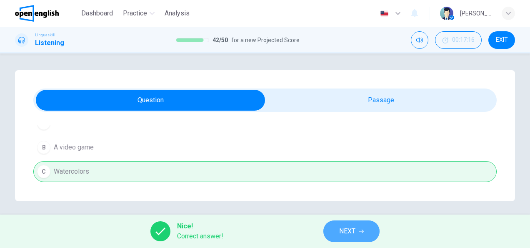
click at [349, 227] on span "NEXT" at bounding box center [347, 231] width 16 height 12
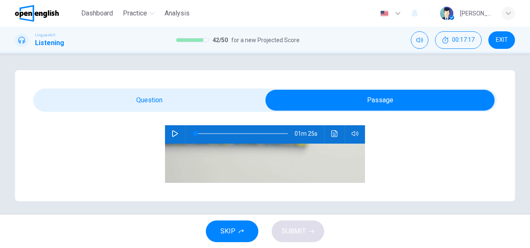
scroll to position [94, 0]
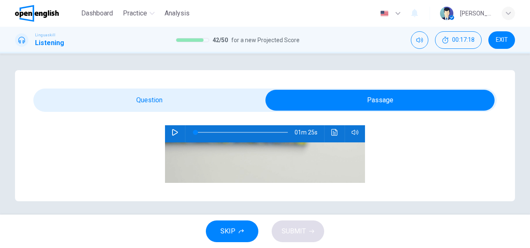
drag, startPoint x: 170, startPoint y: 133, endPoint x: 172, endPoint y: 128, distance: 5.3
click at [172, 133] on icon "button" at bounding box center [175, 132] width 7 height 7
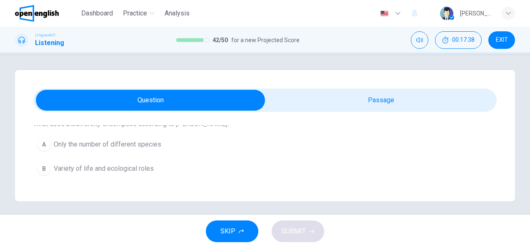
click at [106, 168] on span "Variety of life and ecological roles" at bounding box center [104, 168] width 100 height 10
click at [122, 140] on span "They are a source of honey" at bounding box center [93, 142] width 79 height 10
click at [120, 172] on span "Ecosystems becoming less resilient" at bounding box center [107, 171] width 107 height 10
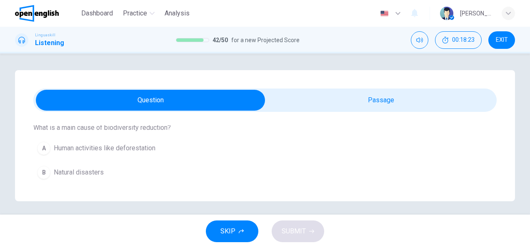
scroll to position [417, 0]
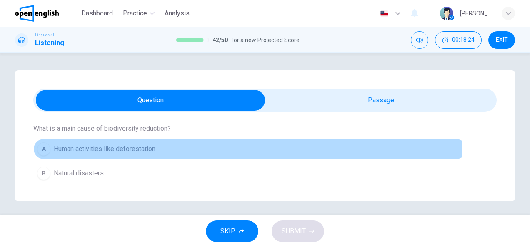
click at [122, 147] on span "Human activities like deforestation" at bounding box center [105, 149] width 102 height 10
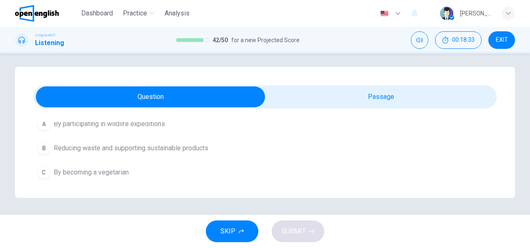
scroll to position [549, 0]
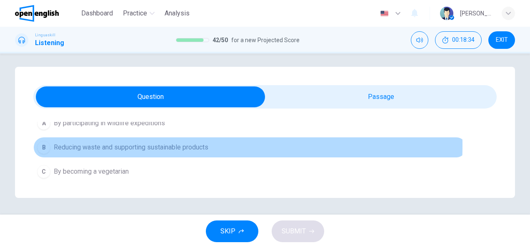
click at [170, 142] on span "Reducing waste and supporting sustainable products" at bounding box center [131, 147] width 155 height 10
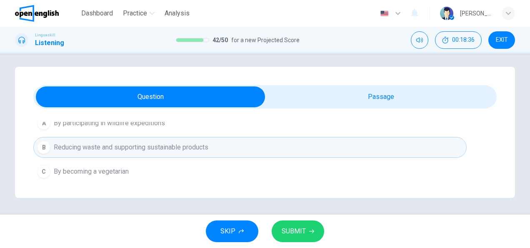
click at [306, 225] on button "SUBMIT" at bounding box center [298, 231] width 53 height 22
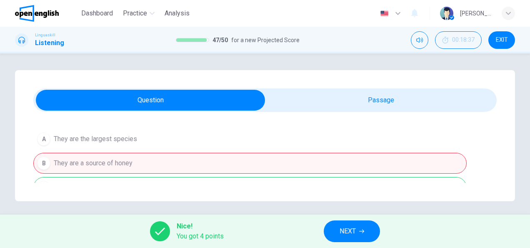
scroll to position [153, 0]
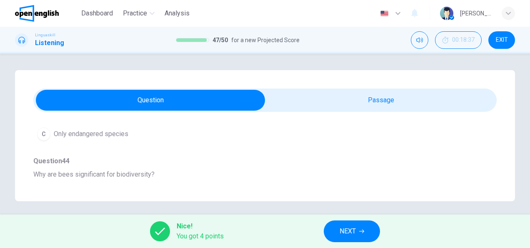
click at [359, 234] on button "NEXT" at bounding box center [352, 231] width 56 height 22
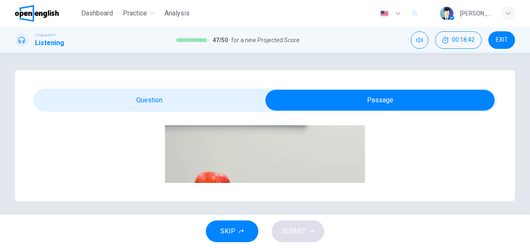
scroll to position [55, 0]
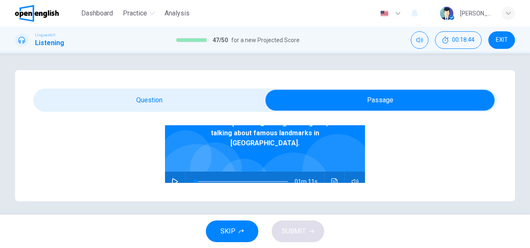
click at [172, 178] on icon "button" at bounding box center [175, 181] width 6 height 7
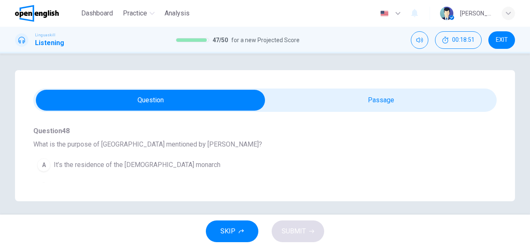
scroll to position [73, 0]
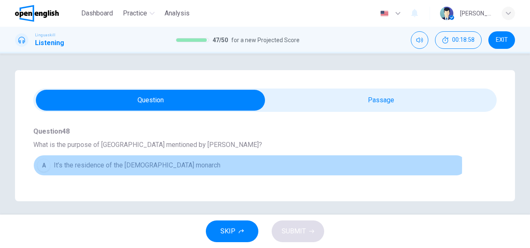
click at [130, 164] on span "It’s the residence of the [DEMOGRAPHIC_DATA] monarch" at bounding box center [137, 165] width 167 height 10
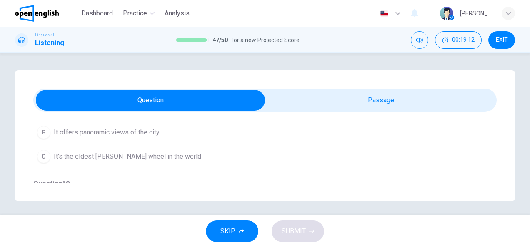
scroll to position [240, 0]
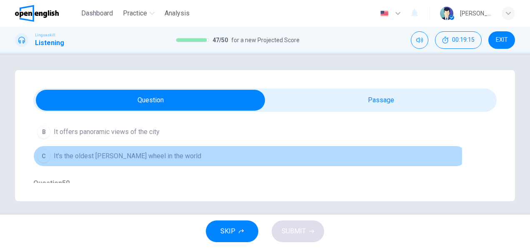
click at [128, 153] on span "It's the oldest [PERSON_NAME] wheel in the world" at bounding box center [128, 156] width 148 height 10
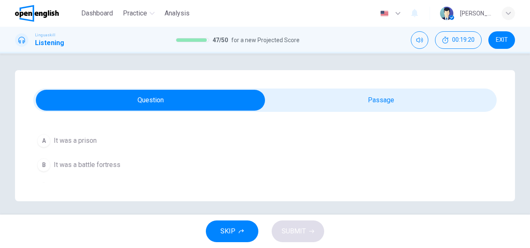
scroll to position [313, 0]
click at [70, 145] on span "It was a prison" at bounding box center [75, 144] width 43 height 10
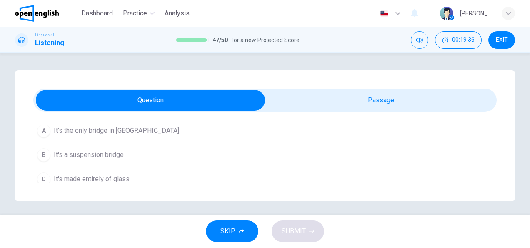
scroll to position [438, 0]
click at [99, 149] on span "It's a suspension bridge" at bounding box center [89, 152] width 70 height 10
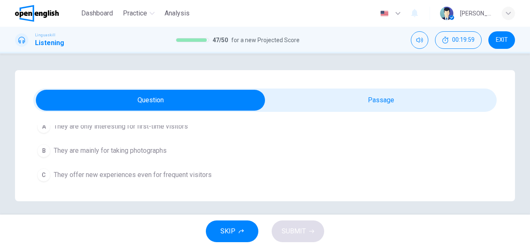
click at [130, 172] on span "They offer new experiences even for frequent visitors" at bounding box center [133, 175] width 158 height 10
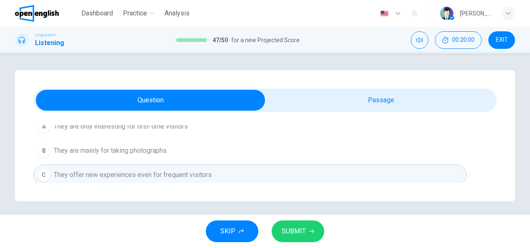
click at [298, 228] on span "SUBMIT" at bounding box center [294, 231] width 24 height 12
